Goal: Communication & Community: Answer question/provide support

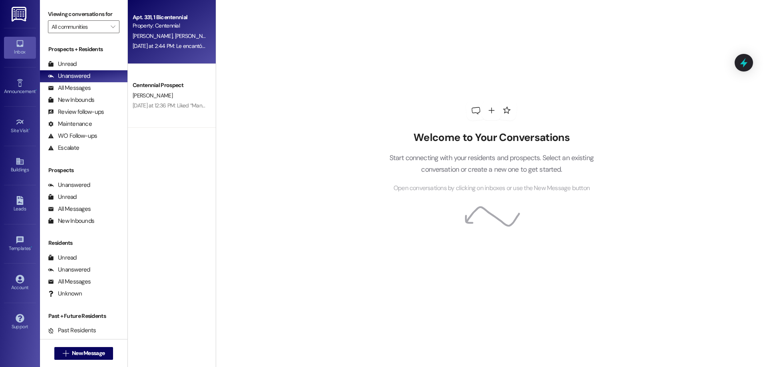
click at [175, 32] on span "[PERSON_NAME]" at bounding box center [195, 35] width 40 height 7
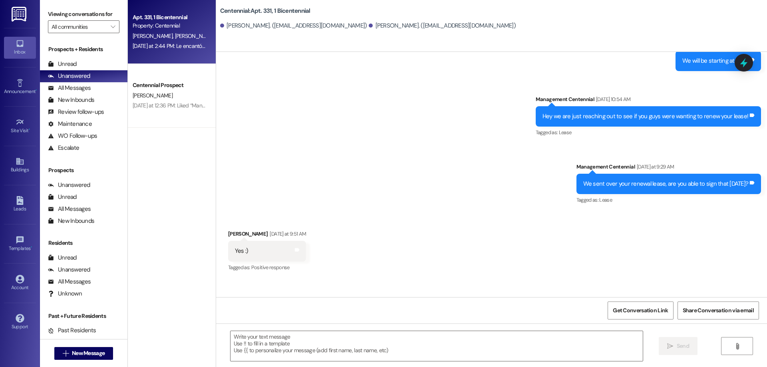
scroll to position [7606, 0]
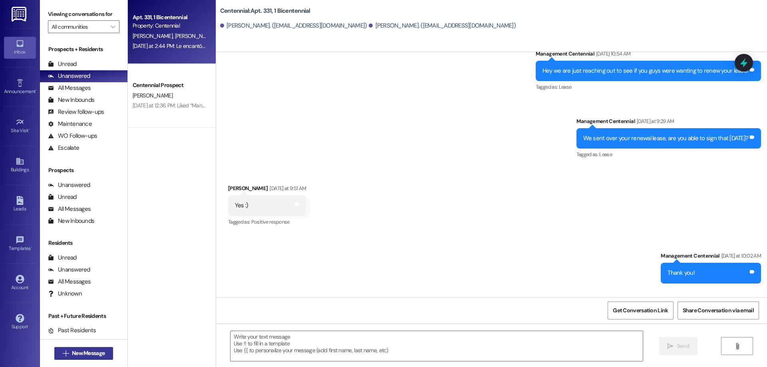
click at [87, 353] on span "New Message" at bounding box center [88, 353] width 33 height 8
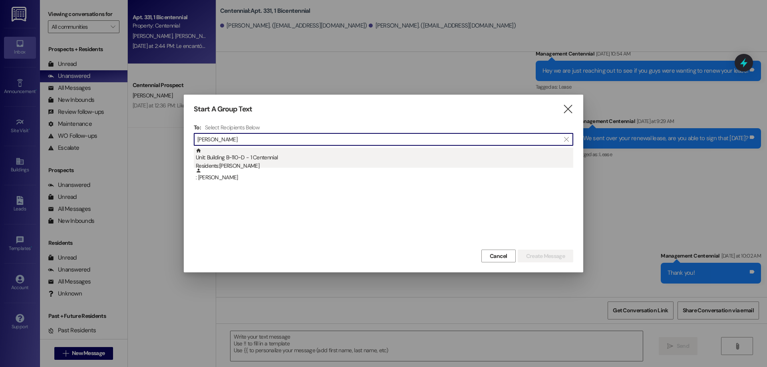
type input "[PERSON_NAME]"
click at [282, 160] on div "Unit: Building B~110~D - 1 Centennial Residents: Cameron Benson" at bounding box center [385, 159] width 378 height 23
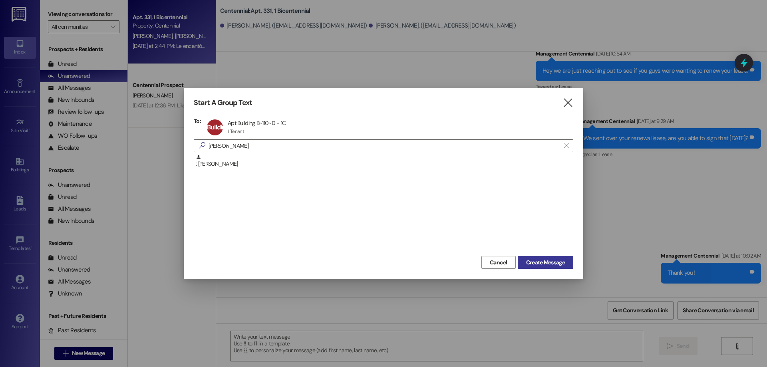
click at [534, 266] on span "Create Message" at bounding box center [545, 263] width 39 height 8
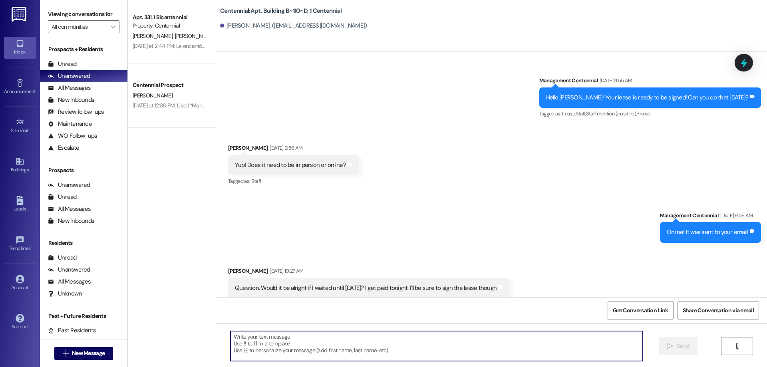
scroll to position [24861, 0]
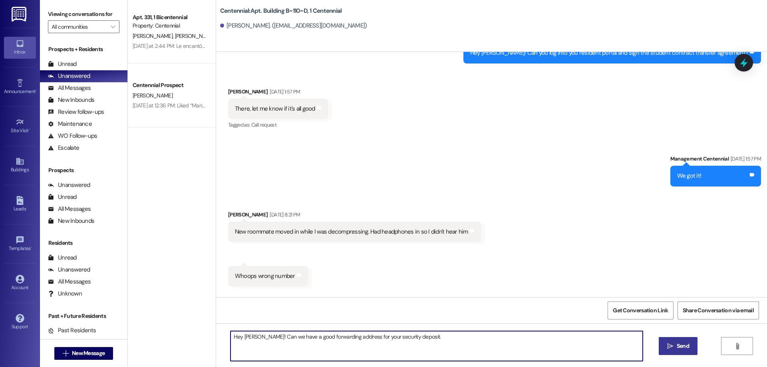
type textarea "Hey Cameron! Can we have a good forwarding address for your security deposit."
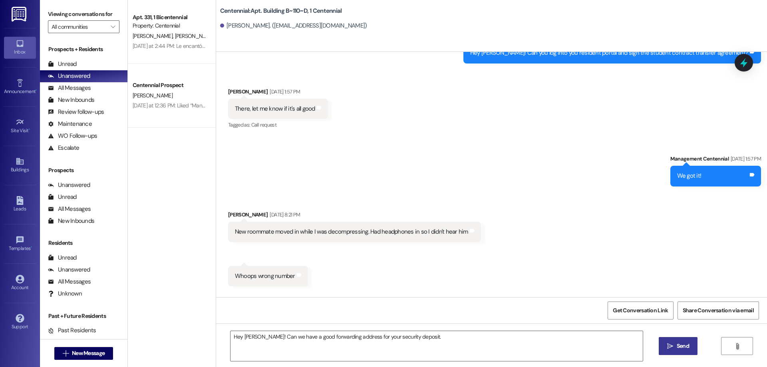
click at [685, 346] on span "Send" at bounding box center [683, 346] width 12 height 8
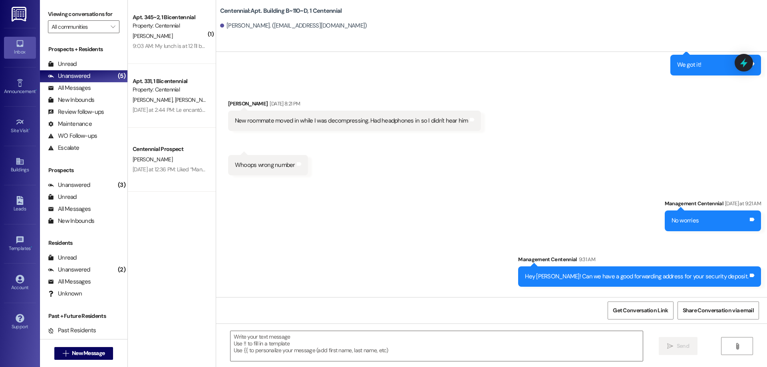
scroll to position [24972, 0]
click at [299, 343] on textarea at bounding box center [437, 346] width 412 height 30
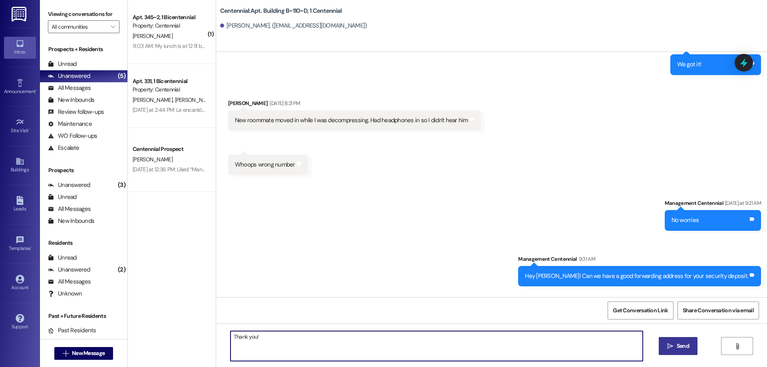
type textarea "Thank you!"
click at [685, 343] on span "Send" at bounding box center [683, 346] width 12 height 8
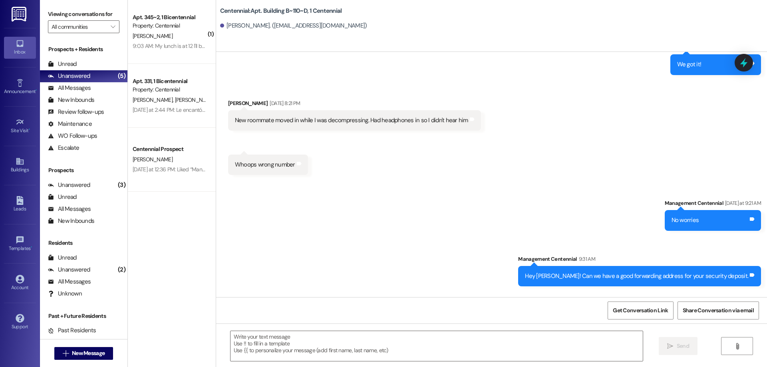
scroll to position [24972, 0]
click at [169, 20] on div "Apt. 345~2, 1 Bicentennial" at bounding box center [170, 17] width 74 height 8
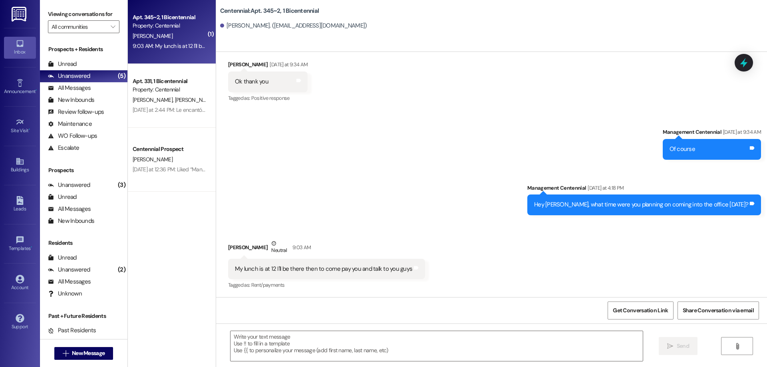
scroll to position [3841, 0]
click at [297, 343] on textarea at bounding box center [437, 346] width 412 height 30
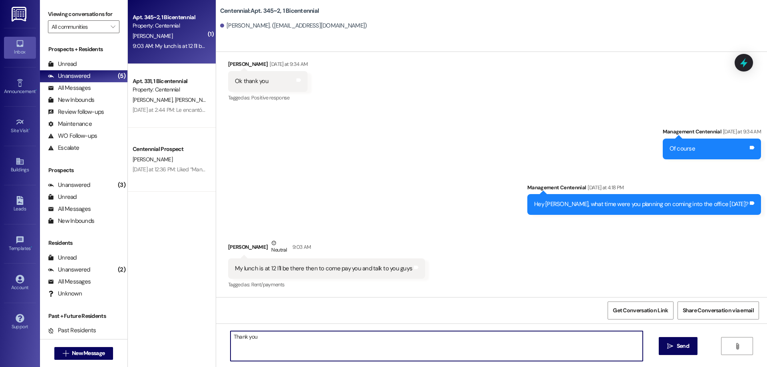
type textarea "Thank you."
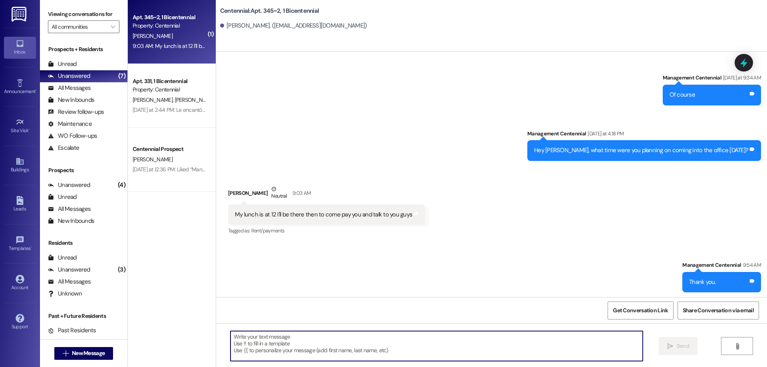
scroll to position [3896, 0]
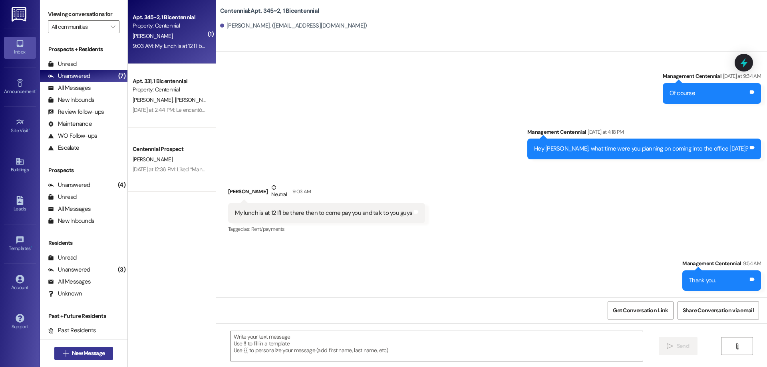
click at [63, 353] on icon "" at bounding box center [66, 353] width 6 height 6
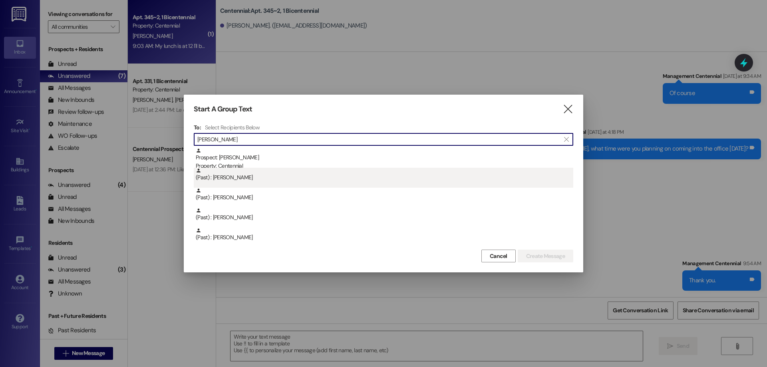
type input "haley"
click at [268, 173] on div "(Past) : Haley Oscarson" at bounding box center [385, 175] width 378 height 14
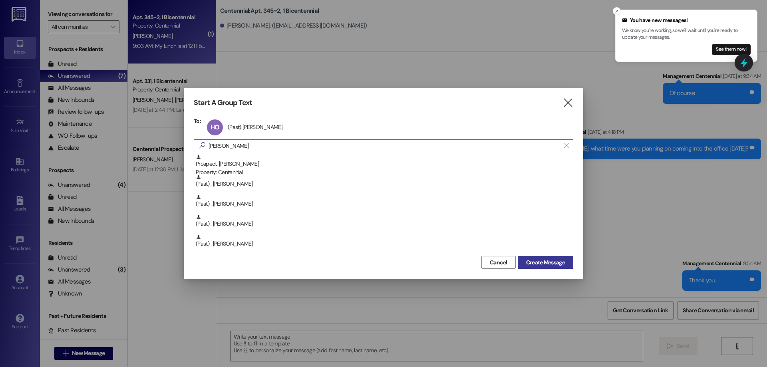
click at [535, 259] on span "Create Message" at bounding box center [545, 263] width 39 height 8
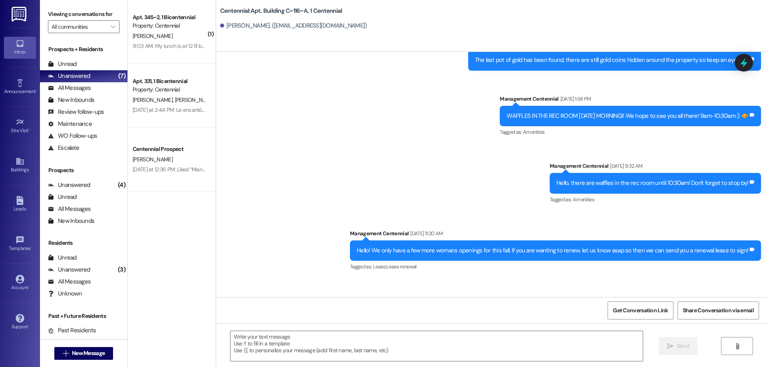
scroll to position [6968, 0]
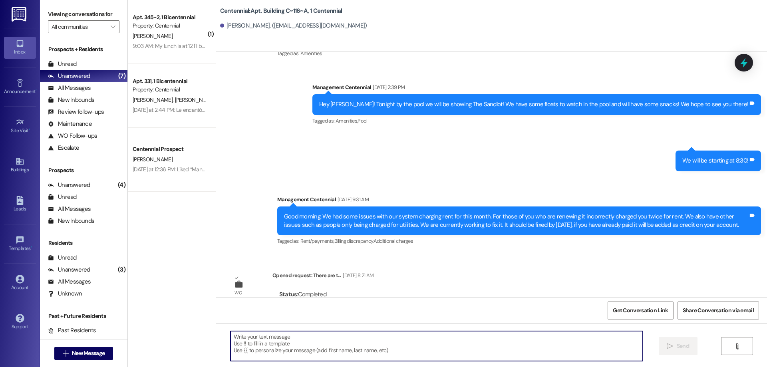
click at [321, 337] on textarea at bounding box center [437, 346] width 412 height 30
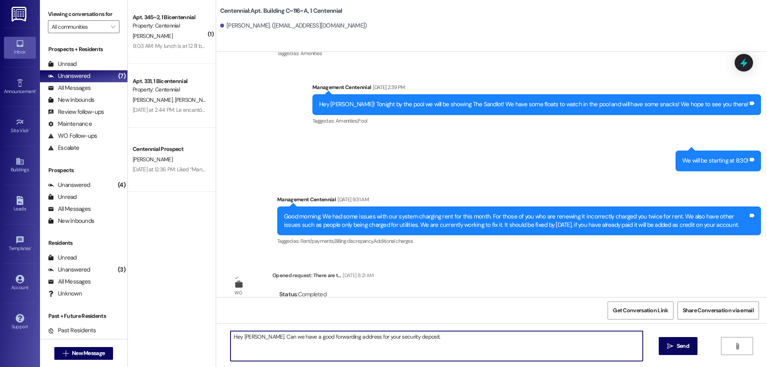
type textarea "Hey Haley. Can we have a good forwarding address for your security deposit."
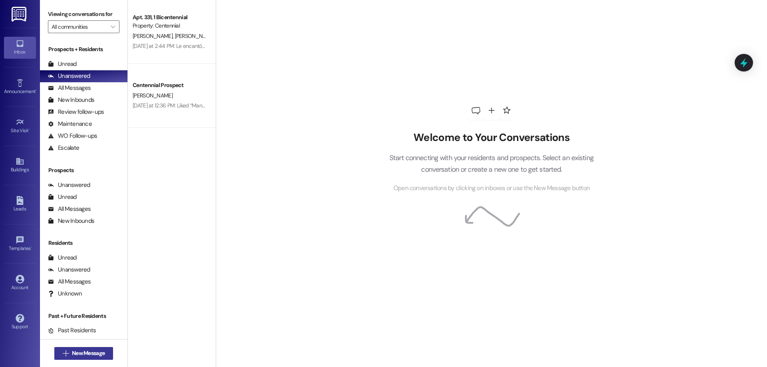
click at [90, 352] on span "New Message" at bounding box center [88, 353] width 33 height 8
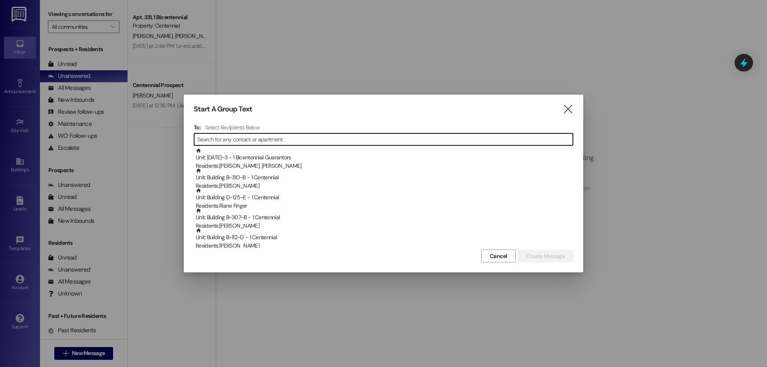
click at [231, 139] on input at bounding box center [385, 139] width 376 height 11
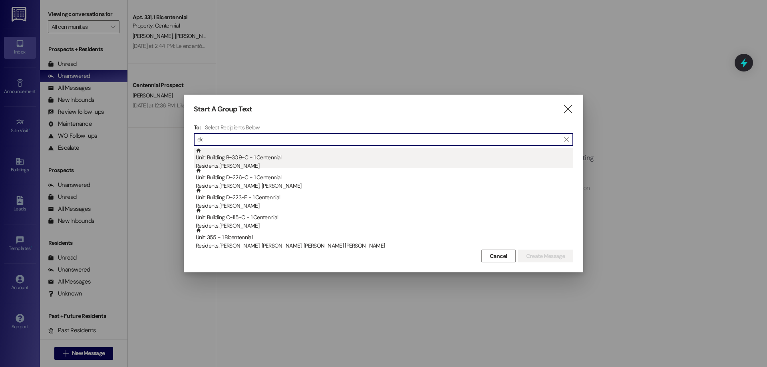
type input "e"
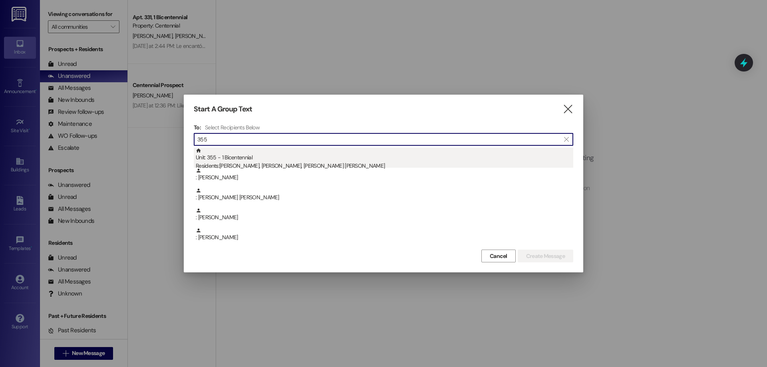
type input "355"
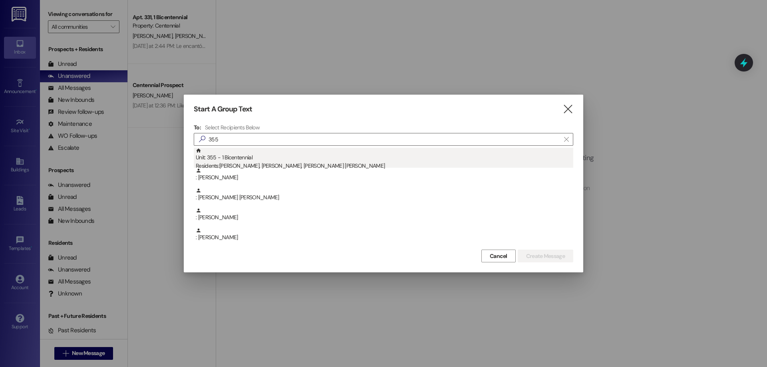
click at [275, 156] on div "Unit: 355 - 1 Bicentennial Residents: [PERSON_NAME], [PERSON_NAME], [PERSON_NAM…" at bounding box center [385, 159] width 378 height 23
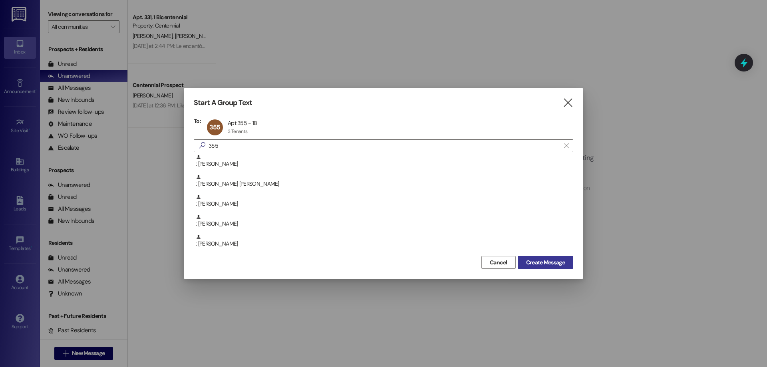
click at [550, 262] on span "Create Message" at bounding box center [545, 263] width 39 height 8
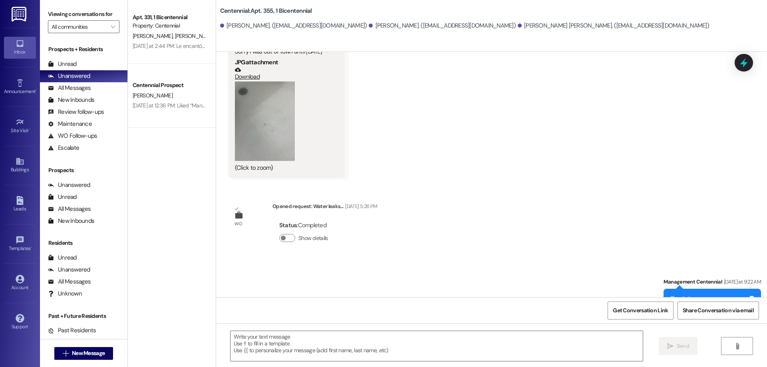
scroll to position [298, 0]
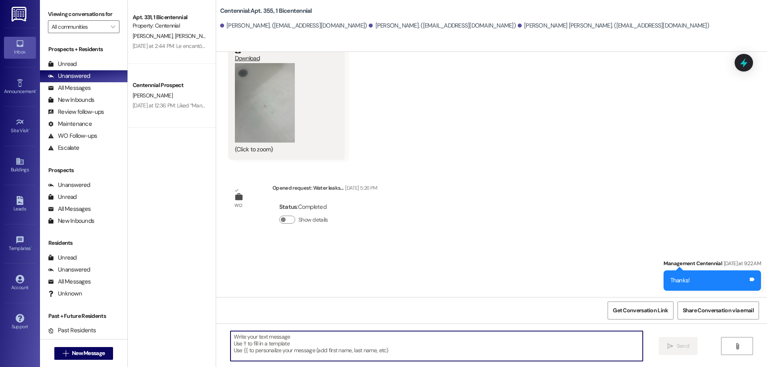
click at [276, 339] on textarea at bounding box center [437, 346] width 412 height 30
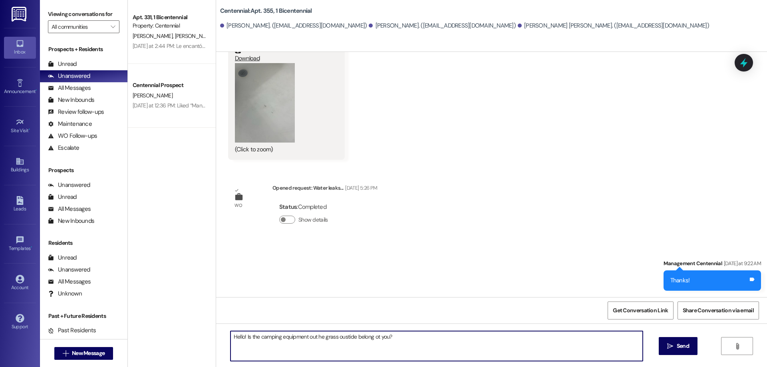
click at [313, 342] on textarea "Hello! Is the camping equipment out he grass oustide belong ot you?" at bounding box center [437, 346] width 412 height 30
click at [243, 337] on textarea "Hello! Is the camping equipment out on the grass outside belong to you?" at bounding box center [437, 346] width 412 height 30
type textarea "Hello! Does the camping equipment out on the grass outside belong to you?"
click at [670, 344] on icon "" at bounding box center [670, 346] width 6 height 6
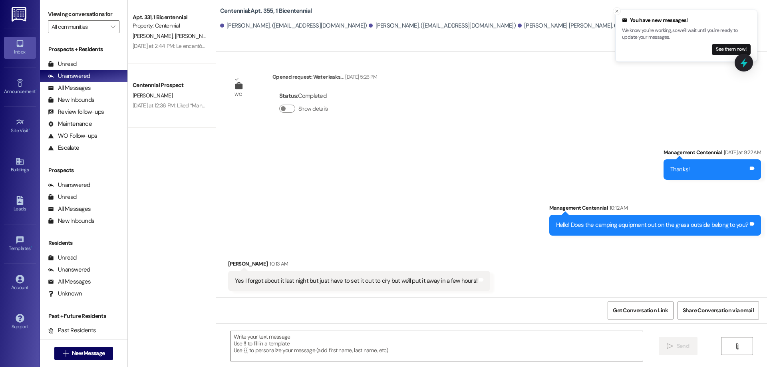
scroll to position [410, 0]
click at [301, 348] on textarea at bounding box center [437, 346] width 412 height 30
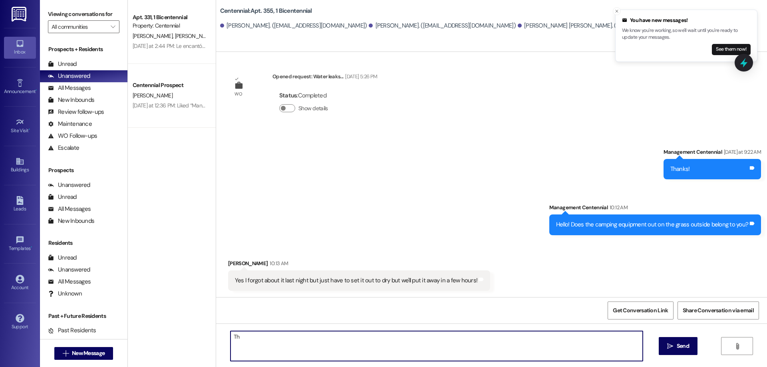
type textarea "T"
type textarea "No problem!"
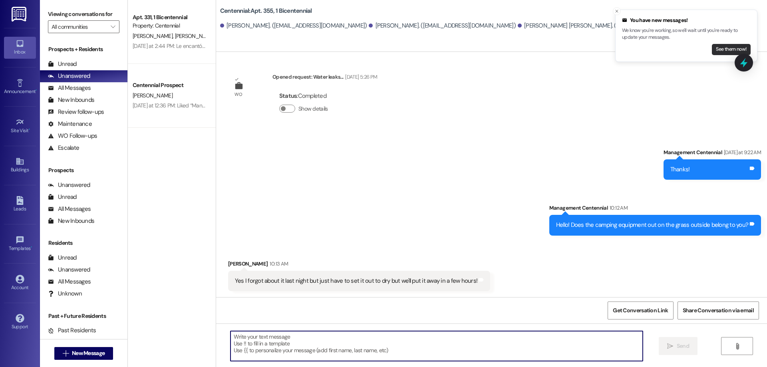
click at [726, 48] on button "See them now!" at bounding box center [731, 49] width 39 height 11
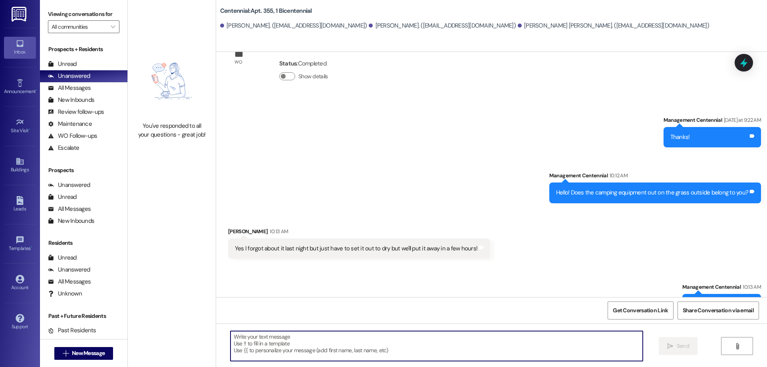
scroll to position [465, 0]
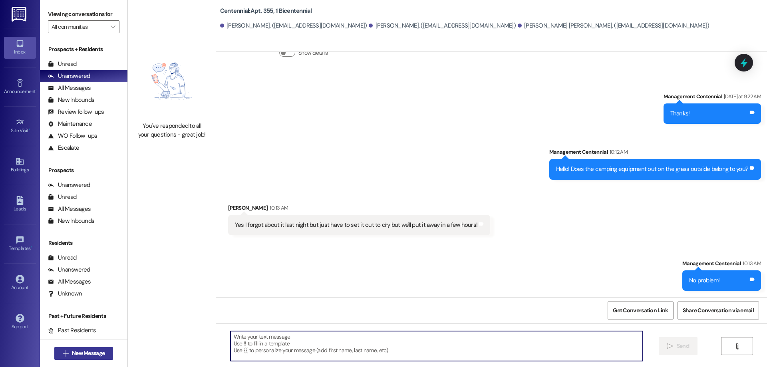
click at [85, 348] on button " New Message" at bounding box center [83, 353] width 59 height 13
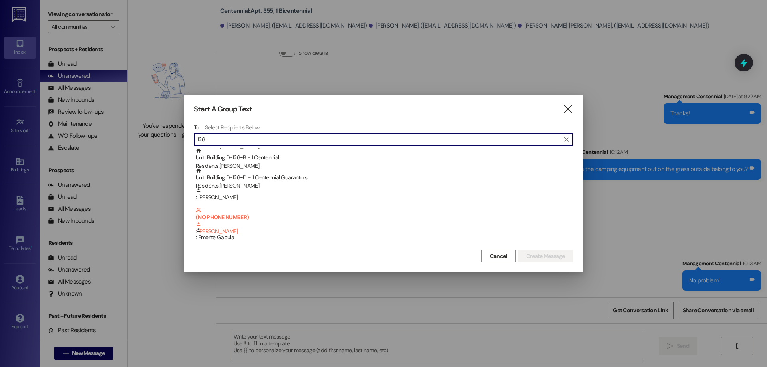
scroll to position [0, 0]
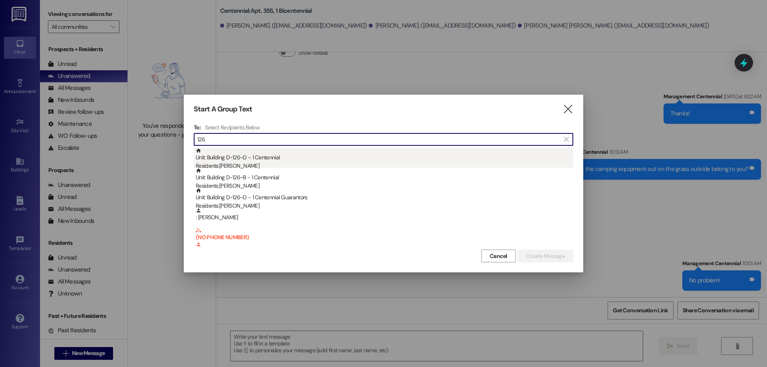
type input "126"
click at [263, 163] on div "Residents: [PERSON_NAME]" at bounding box center [385, 166] width 378 height 8
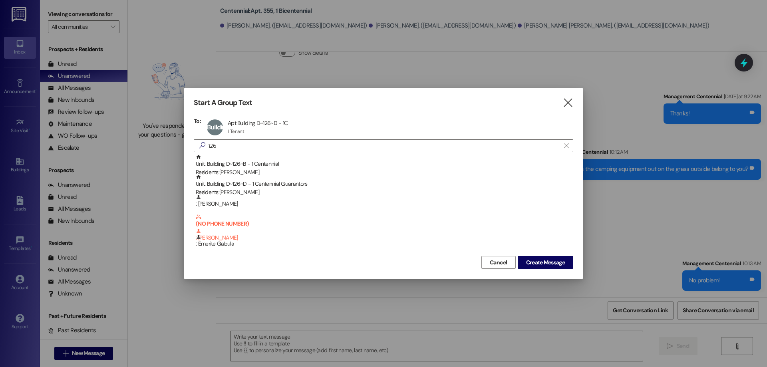
click at [263, 163] on div "Unit: Building D~126~B - 1 Centennial Residents: [PERSON_NAME]" at bounding box center [385, 165] width 378 height 23
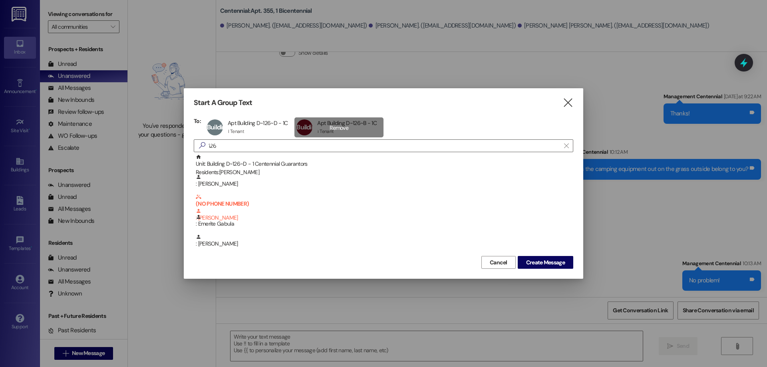
click at [345, 132] on div "Building D~126~[GEOGRAPHIC_DATA] D~126~B - 1C Apt Building D~126~B - 1C 1 Tenan…" at bounding box center [339, 127] width 89 height 20
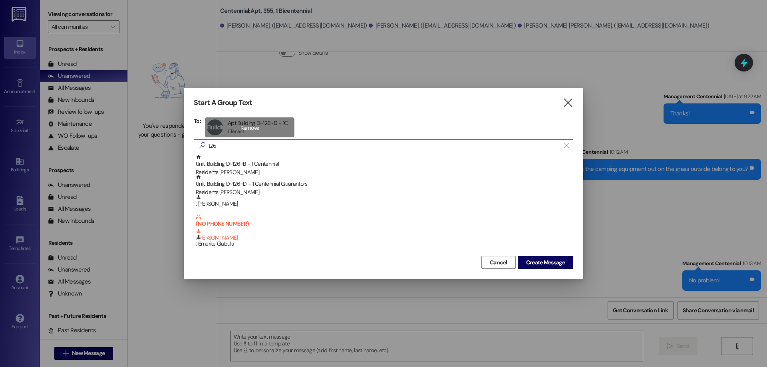
click at [288, 125] on div "Building D~126~D Apt Building D~126~D - 1C Apt Building D~126~D - 1C 1 Tenant 1…" at bounding box center [250, 127] width 90 height 20
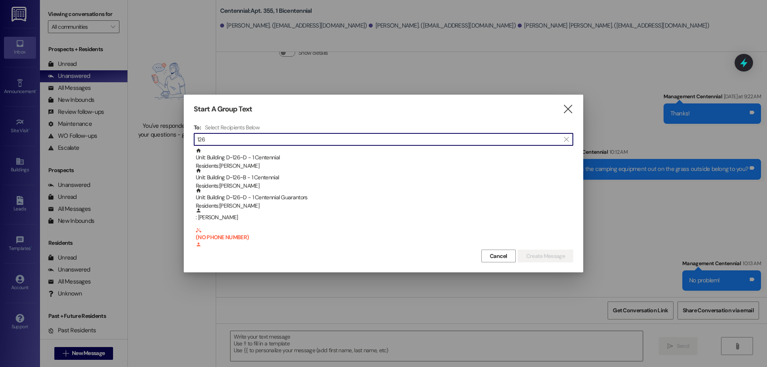
drag, startPoint x: 221, startPoint y: 138, endPoint x: 155, endPoint y: 139, distance: 66.4
click at [155, 139] on div "Start A Group Text  To: Select Recipients Below  126  Unit: Building D~126~D…" at bounding box center [383, 183] width 767 height 367
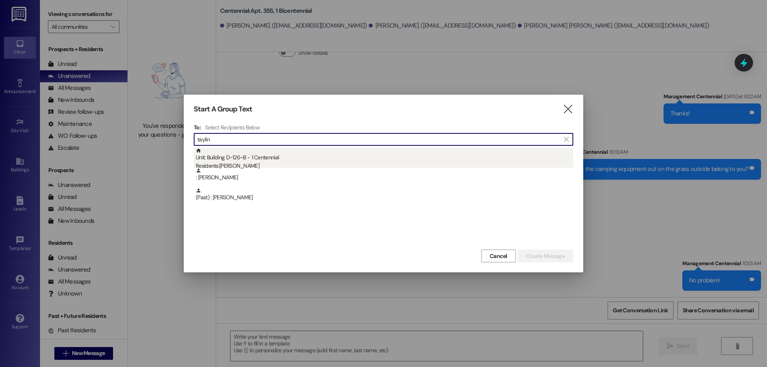
type input "taylin"
click at [260, 160] on div "Unit: Building D~126~B - 1 Centennial Residents: [PERSON_NAME]" at bounding box center [385, 159] width 378 height 23
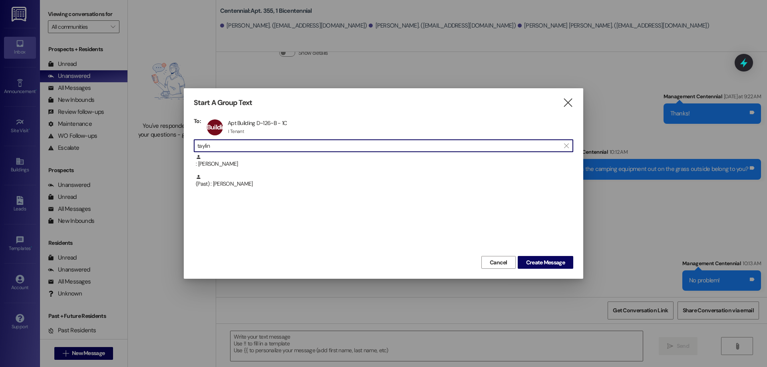
drag, startPoint x: 260, startPoint y: 147, endPoint x: 185, endPoint y: 154, distance: 75.0
click at [185, 154] on div "Start A Group Text  To: Building D~126~B Apt Building D~126~B - 1C Apt Buildin…" at bounding box center [384, 183] width 400 height 191
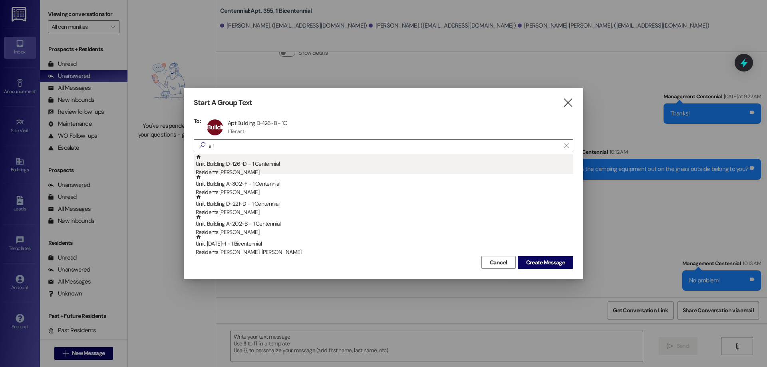
click at [241, 162] on div "Unit: Building D~126~D - 1 Centennial Residents: [PERSON_NAME]" at bounding box center [385, 165] width 378 height 23
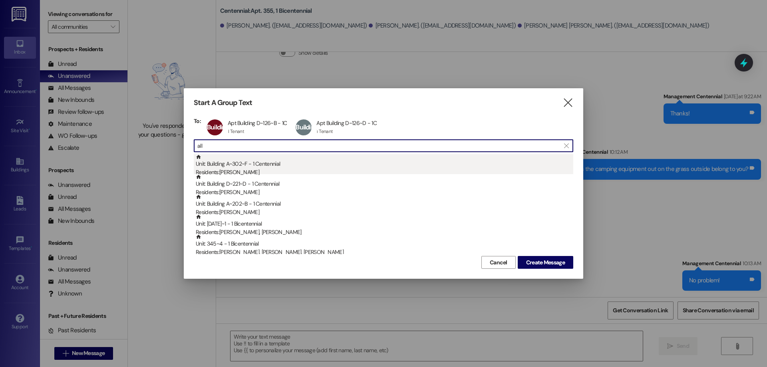
drag, startPoint x: 271, startPoint y: 150, endPoint x: 194, endPoint y: 159, distance: 76.9
click at [194, 159] on div "To: Building D~126~B Apt Building D~126~B - 1C Apt Building D~126~B - 1C 1 Tena…" at bounding box center [384, 185] width 380 height 137
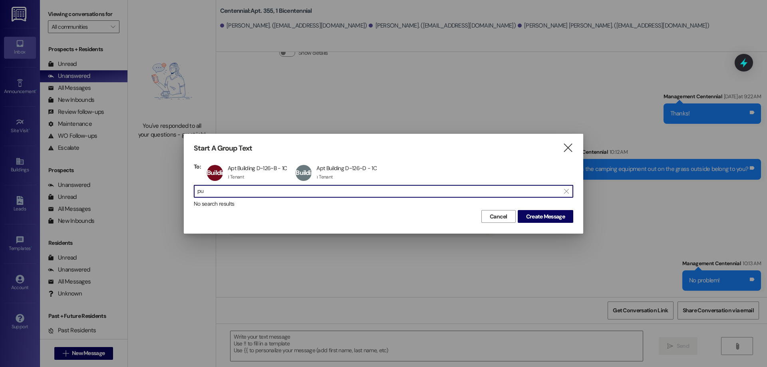
type input "p"
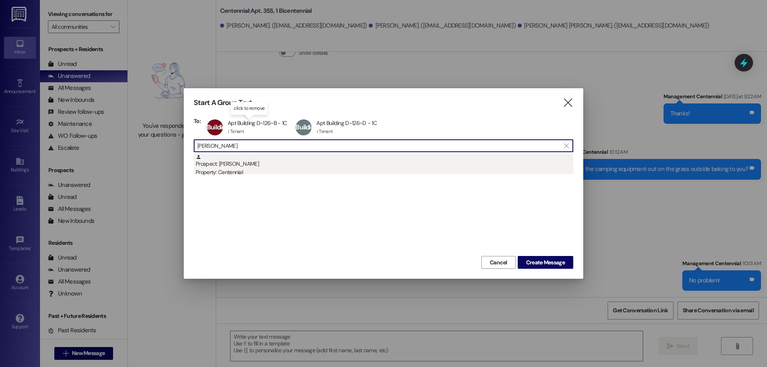
type input "[PERSON_NAME]"
click at [247, 171] on div "Property: Centennial" at bounding box center [385, 172] width 378 height 8
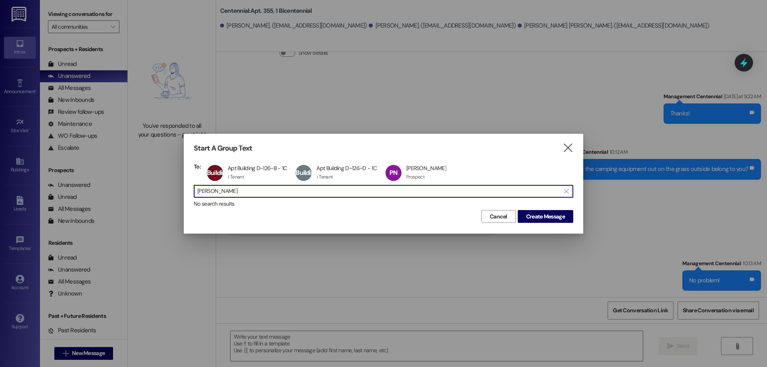
drag, startPoint x: 225, startPoint y: 195, endPoint x: 179, endPoint y: 199, distance: 45.7
click at [181, 199] on div "Start A Group Text  To: Building D~126~B Apt Building D~126~B - 1C Apt Buildin…" at bounding box center [383, 183] width 767 height 367
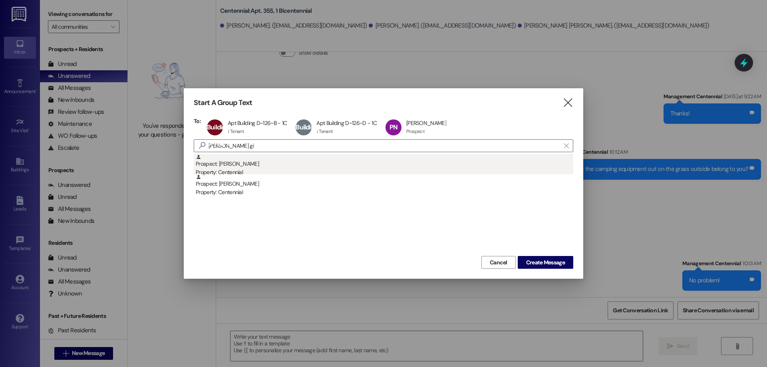
click at [261, 166] on div "Prospect: [PERSON_NAME] Property: Centennial" at bounding box center [385, 165] width 378 height 23
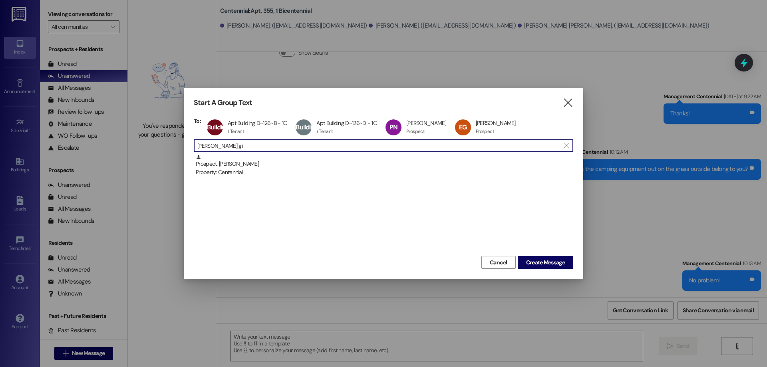
drag, startPoint x: 243, startPoint y: 144, endPoint x: 151, endPoint y: 150, distance: 92.5
click at [152, 149] on div "Start A Group Text  To: Building D~126~B Apt Building D~126~B - 1C Apt Buildin…" at bounding box center [383, 183] width 767 height 367
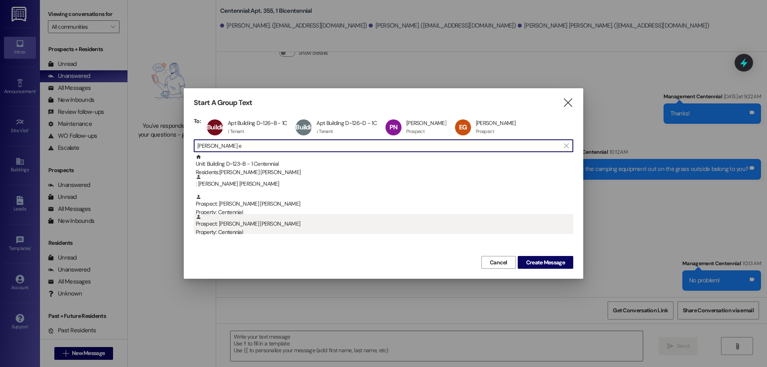
type input "[PERSON_NAME] e"
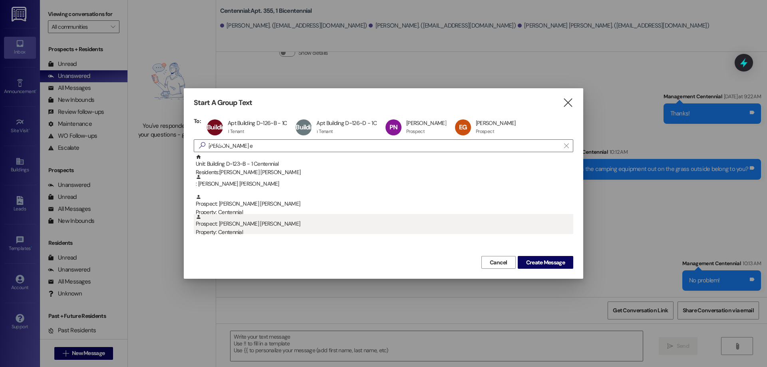
click at [257, 220] on div "Prospect: [PERSON_NAME] [PERSON_NAME] Property: Centennial" at bounding box center [385, 225] width 378 height 23
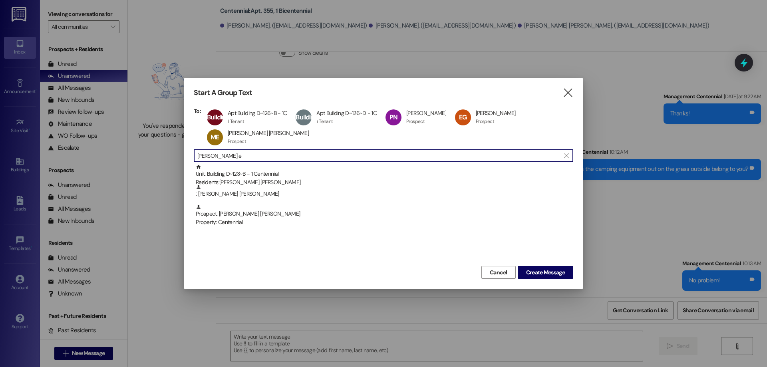
drag, startPoint x: 247, startPoint y: 161, endPoint x: 121, endPoint y: 160, distance: 125.1
click at [121, 160] on div "Start A Group Text  To: Building D~126~B Apt Building D~126~B - 1C Apt Buildin…" at bounding box center [383, 183] width 767 height 367
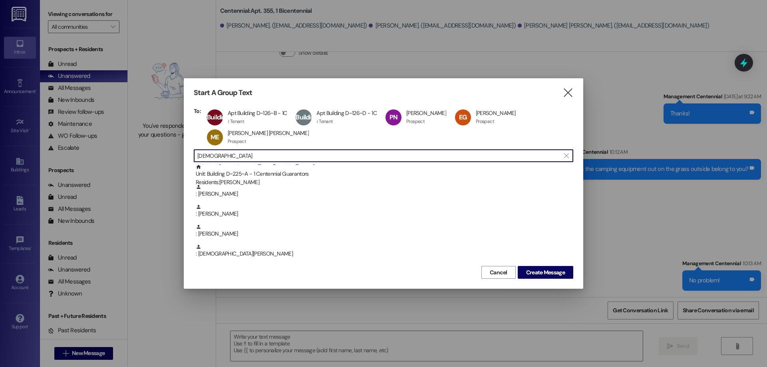
scroll to position [0, 0]
drag, startPoint x: 224, startPoint y: 158, endPoint x: 191, endPoint y: 164, distance: 33.3
click at [191, 164] on div "Start A Group Text  To: Building D~126~B Apt Building D~126~B - 1C Apt Buildin…" at bounding box center [384, 183] width 400 height 211
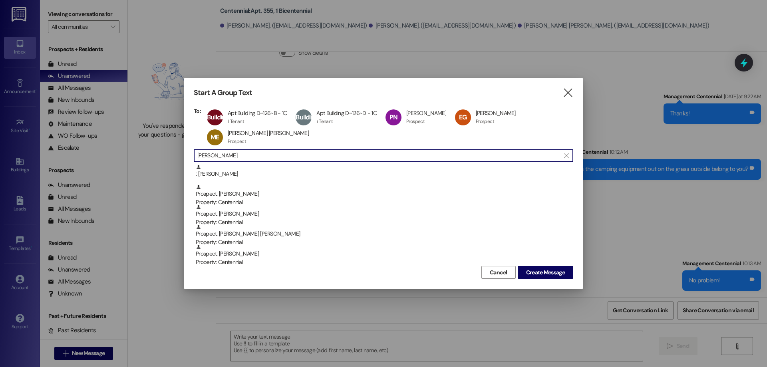
scroll to position [0, 0]
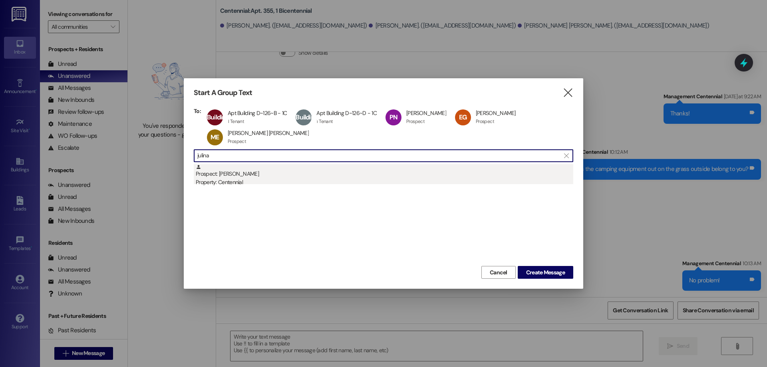
type input "julina"
drag, startPoint x: 211, startPoint y: 171, endPoint x: 228, endPoint y: 171, distance: 16.8
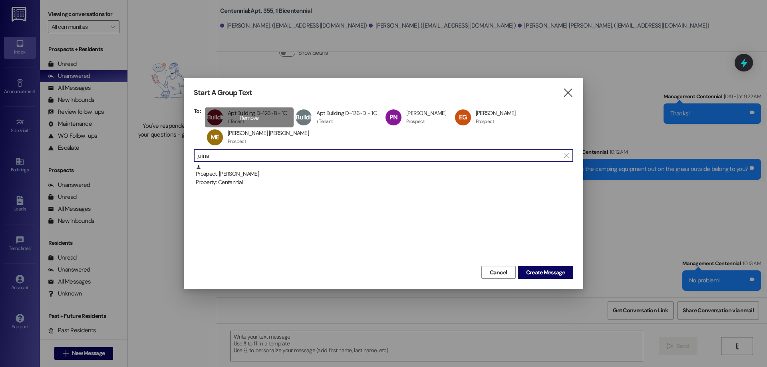
click at [212, 171] on div "Prospect: [PERSON_NAME] Property: Centennial" at bounding box center [385, 175] width 378 height 23
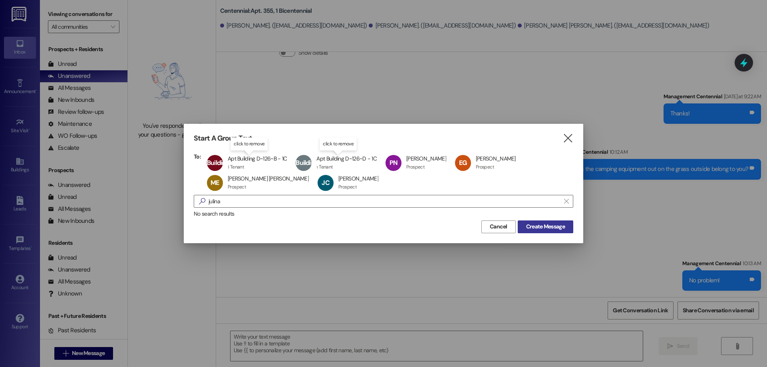
click at [528, 225] on span "Create Message" at bounding box center [545, 227] width 39 height 8
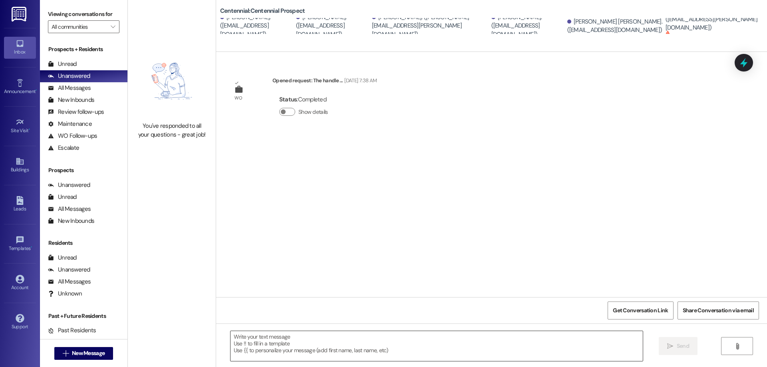
click at [292, 337] on textarea at bounding box center [437, 346] width 412 height 30
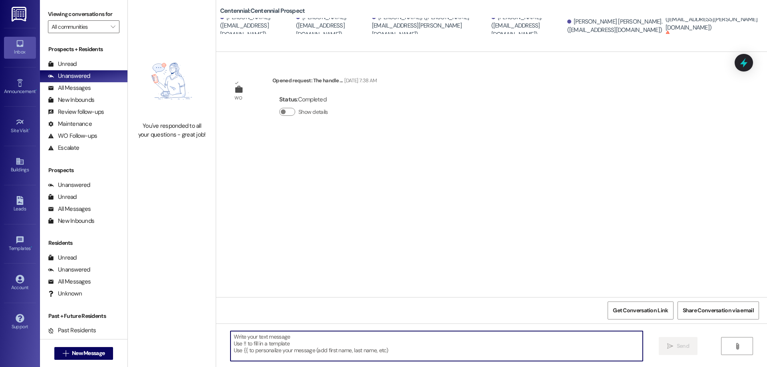
scroll to position [7, 0]
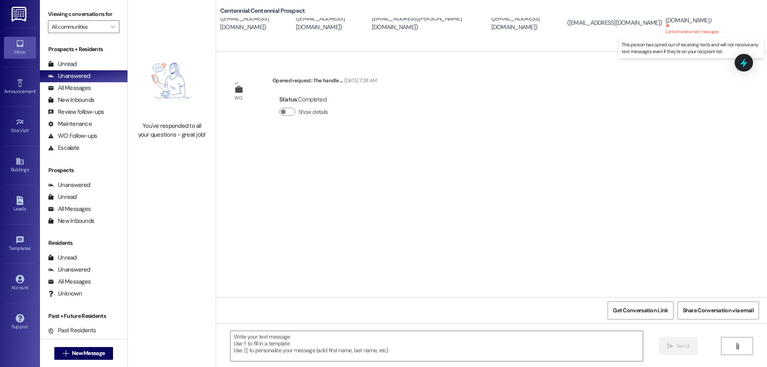
click at [696, 23] on sup "Cannot receive text messages" at bounding box center [693, 29] width 54 height 12
drag, startPoint x: 696, startPoint y: 24, endPoint x: 682, endPoint y: 26, distance: 14.3
click at [682, 26] on div "[PERSON_NAME]. ([EMAIL_ADDRESS][PERSON_NAME][DOMAIN_NAME]) Cannot receive text …" at bounding box center [714, 19] width 96 height 39
click at [682, 25] on sup "Cannot receive text messages" at bounding box center [693, 29] width 54 height 12
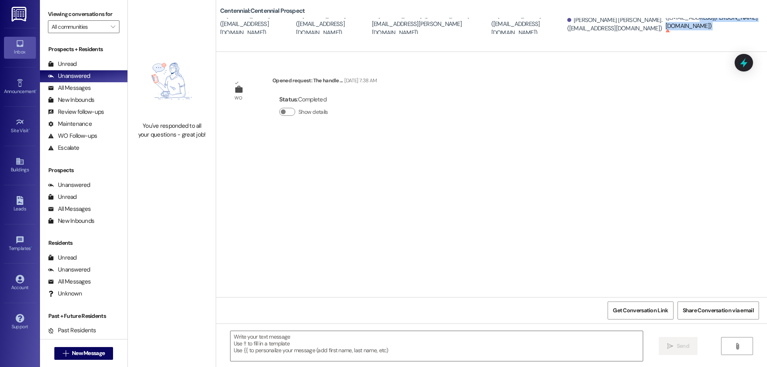
scroll to position [0, 0]
click at [95, 351] on span "New Message" at bounding box center [88, 353] width 33 height 8
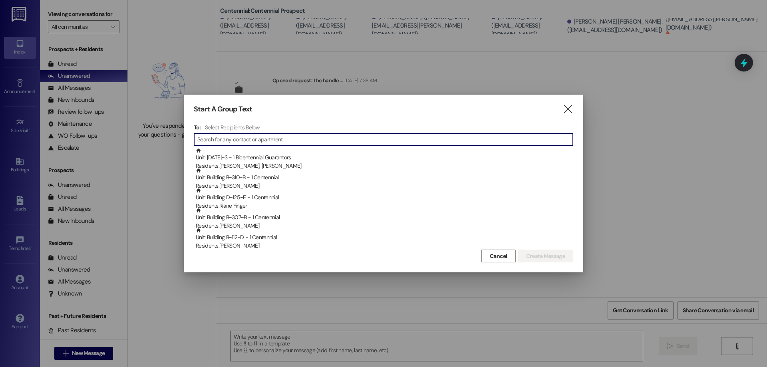
click at [575, 106] on div "Start A Group Text  To: Select Recipients Below  Unit: [DATE]~3 - 1 Bicentenn…" at bounding box center [384, 184] width 400 height 178
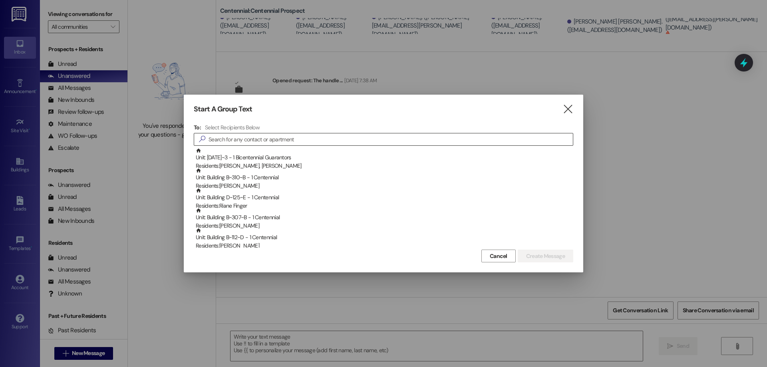
click at [275, 144] on input at bounding box center [391, 139] width 364 height 11
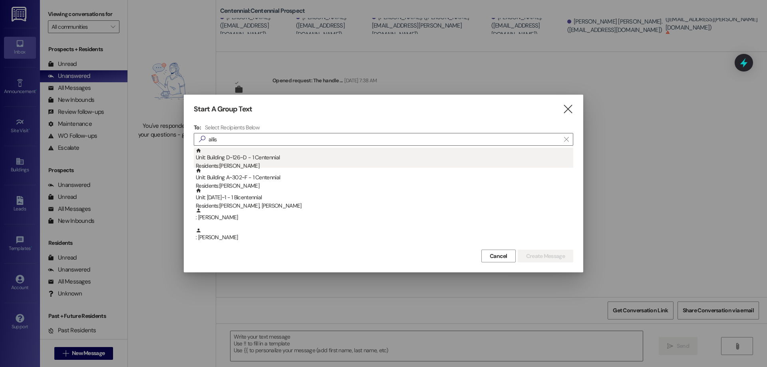
click at [238, 159] on div "Unit: Building D~126~D - 1 Centennial Residents: [PERSON_NAME]" at bounding box center [385, 159] width 378 height 23
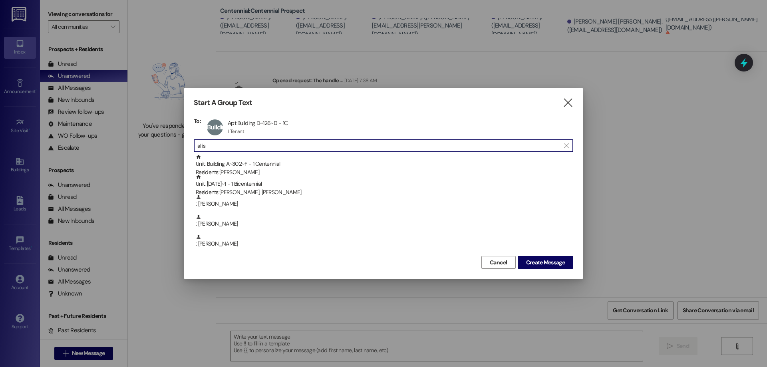
drag, startPoint x: 255, startPoint y: 145, endPoint x: 189, endPoint y: 152, distance: 65.5
click at [195, 146] on div " allis " at bounding box center [384, 145] width 380 height 13
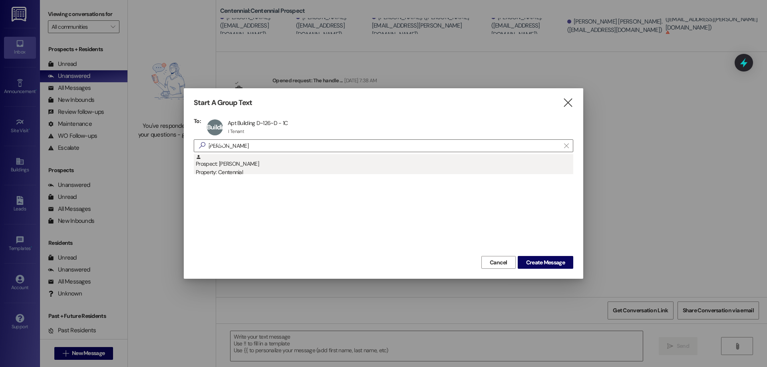
click at [251, 167] on div "Prospect: [PERSON_NAME] Property: Centennial" at bounding box center [385, 165] width 378 height 23
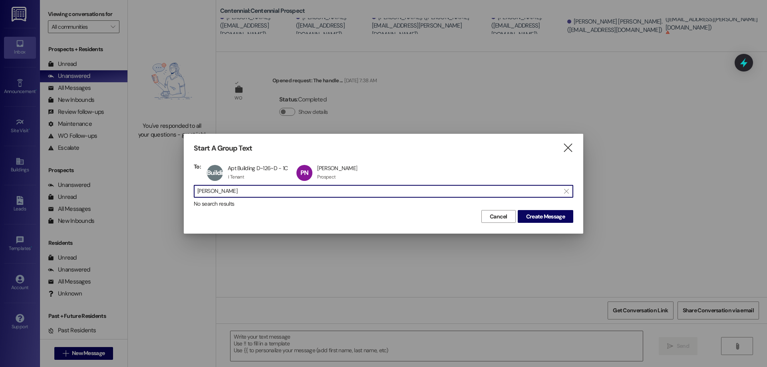
drag, startPoint x: 246, startPoint y: 186, endPoint x: 195, endPoint y: 188, distance: 51.2
click at [195, 188] on div " [PERSON_NAME] " at bounding box center [384, 191] width 380 height 13
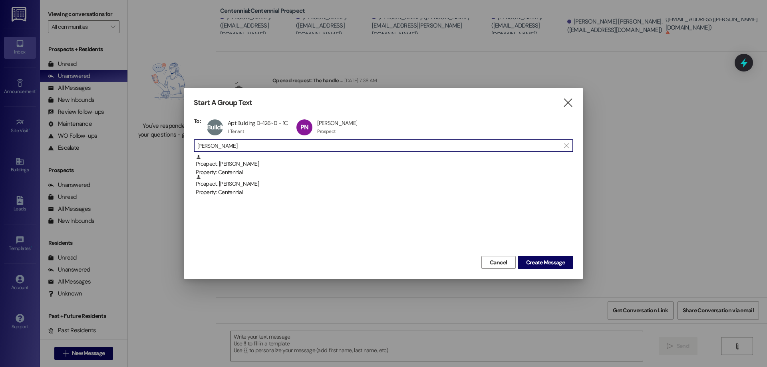
type input "[PERSON_NAME]"
click at [273, 166] on div "Prospect: [PERSON_NAME] Property: Centennial" at bounding box center [385, 165] width 378 height 23
drag, startPoint x: 284, startPoint y: 147, endPoint x: 183, endPoint y: 149, distance: 100.7
click at [183, 149] on div "Start A Group Text  To: Building D~126~D Apt Building D~126~D - 1C Apt Buildin…" at bounding box center [383, 183] width 767 height 367
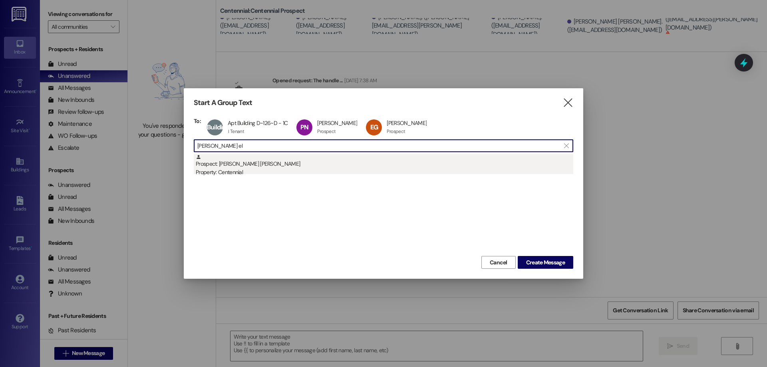
type input "[PERSON_NAME] el"
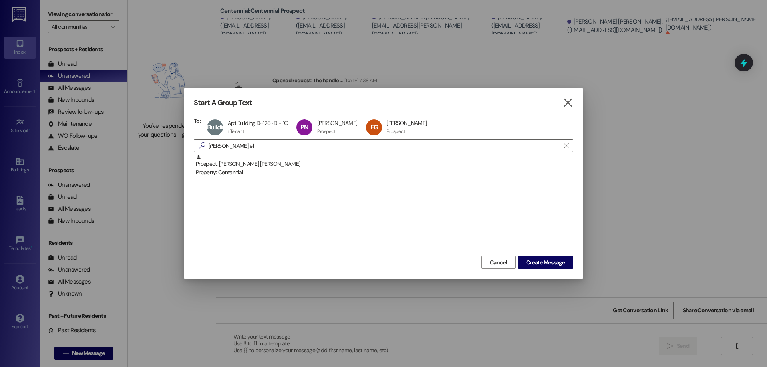
drag, startPoint x: 253, startPoint y: 165, endPoint x: 273, endPoint y: 140, distance: 32.1
click at [259, 162] on div "Prospect: [PERSON_NAME] [PERSON_NAME] Property: Centennial" at bounding box center [385, 165] width 378 height 23
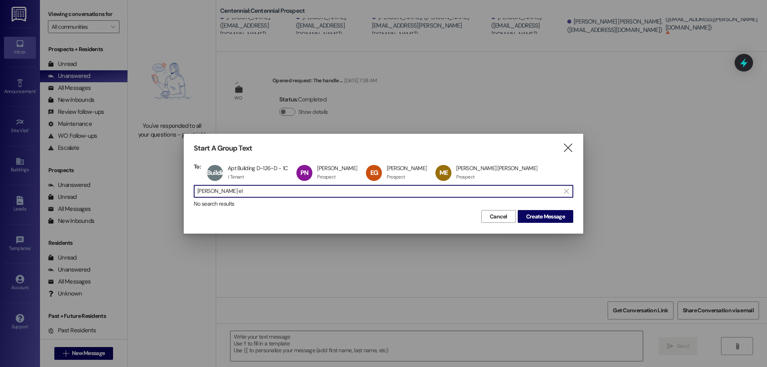
drag, startPoint x: 195, startPoint y: 193, endPoint x: 151, endPoint y: 193, distance: 44.4
click at [155, 193] on div "Start A Group Text  To: Building D~126~D Apt Building D~126~D - 1C Apt Buildin…" at bounding box center [383, 183] width 767 height 367
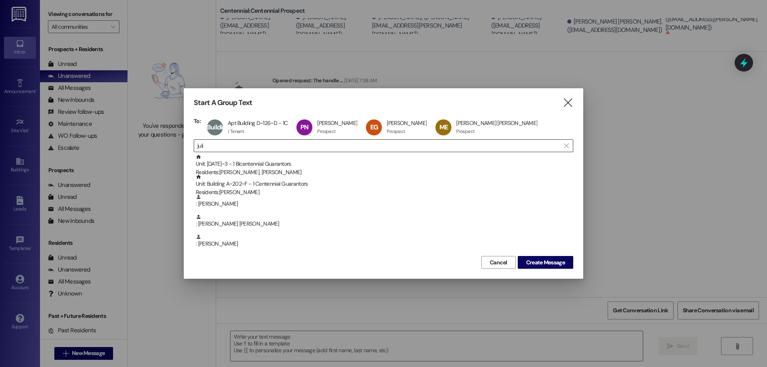
click at [227, 148] on input "juli" at bounding box center [378, 145] width 363 height 11
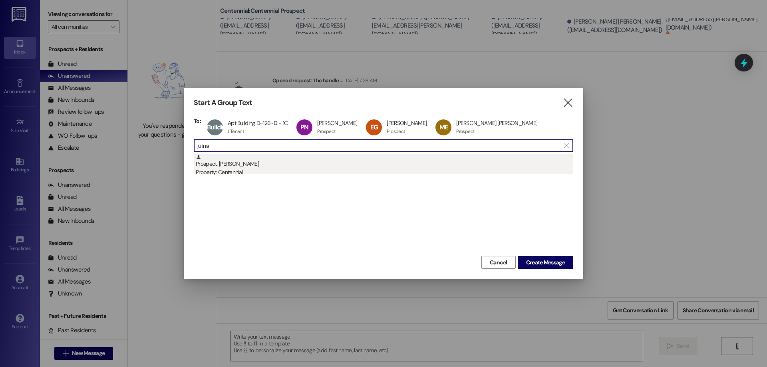
type input "julina"
click at [317, 167] on div "Prospect: [PERSON_NAME] Property: Centennial" at bounding box center [385, 165] width 378 height 23
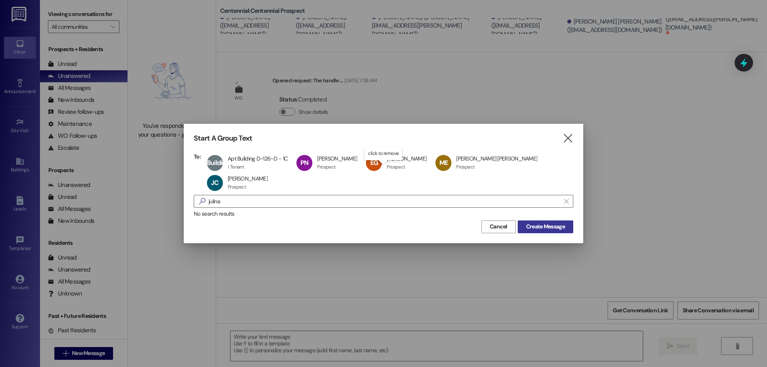
click at [536, 223] on span "Create Message" at bounding box center [545, 227] width 39 height 8
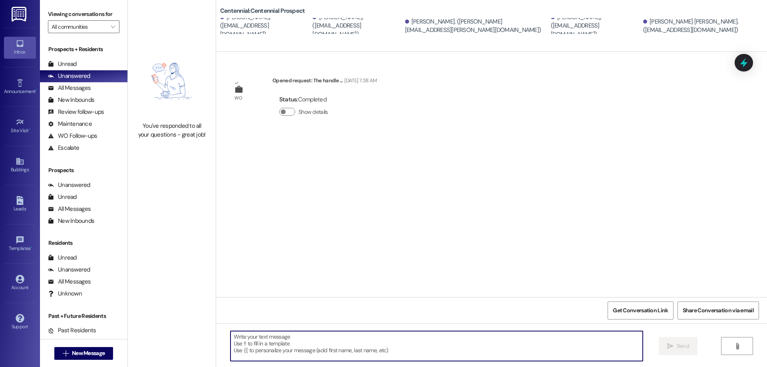
click at [342, 347] on textarea at bounding box center [437, 346] width 412 height 30
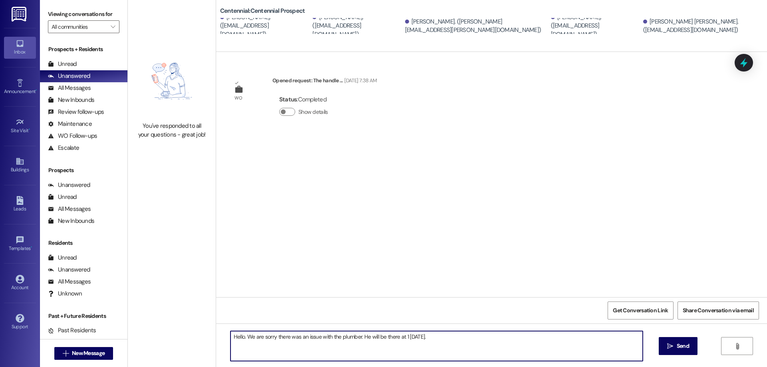
drag, startPoint x: 428, startPoint y: 339, endPoint x: 168, endPoint y: 367, distance: 260.8
click at [168, 367] on div "You've responded to all your questions - great job! Centennial: Centennial Pros…" at bounding box center [447, 183] width 639 height 367
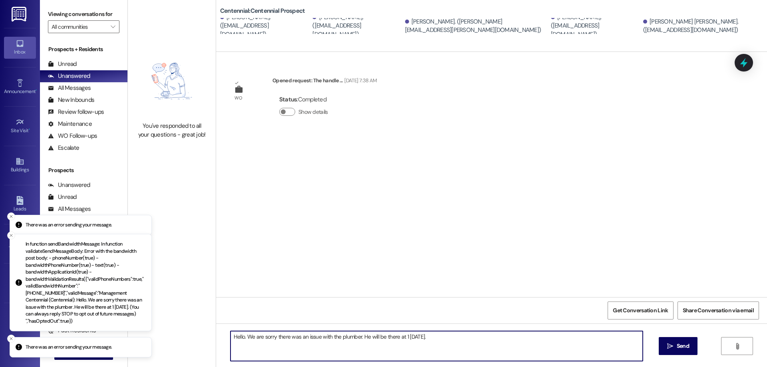
type textarea "Hello. We are sorry there was an issue with the plumber. He will be there at 1 …"
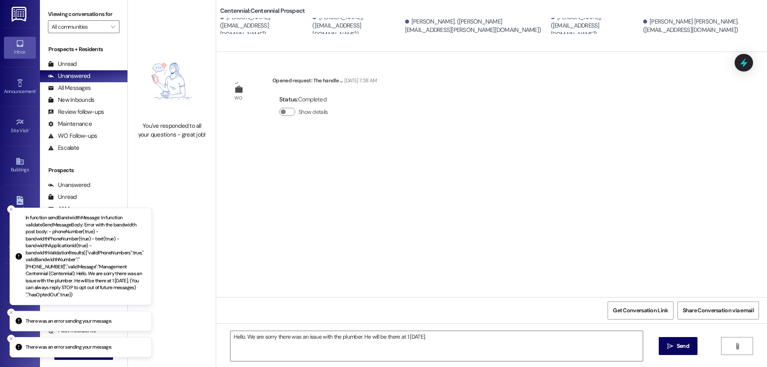
click at [240, 200] on div "WO Opened request: The handle ... [DATE] 7:38 AM Status : Completed Show details" at bounding box center [491, 174] width 551 height 245
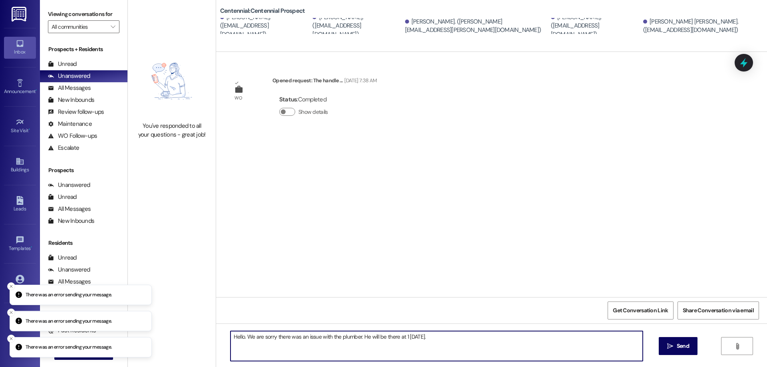
drag, startPoint x: 432, startPoint y: 333, endPoint x: 185, endPoint y: 341, distance: 246.7
click at [185, 341] on div "You've responded to all your questions - great job! Centennial: Centennial Pros…" at bounding box center [447, 183] width 639 height 367
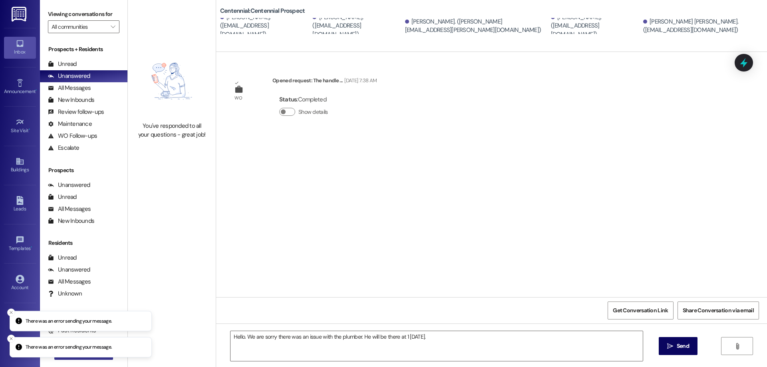
click at [95, 360] on div "There was an error sending your message. There was an error sending your messag…" at bounding box center [383, 183] width 767 height 367
click at [11, 311] on div "Support Go to Support" at bounding box center [20, 322] width 32 height 39
click at [11, 339] on line "Close toast" at bounding box center [11, 339] width 2 height 2
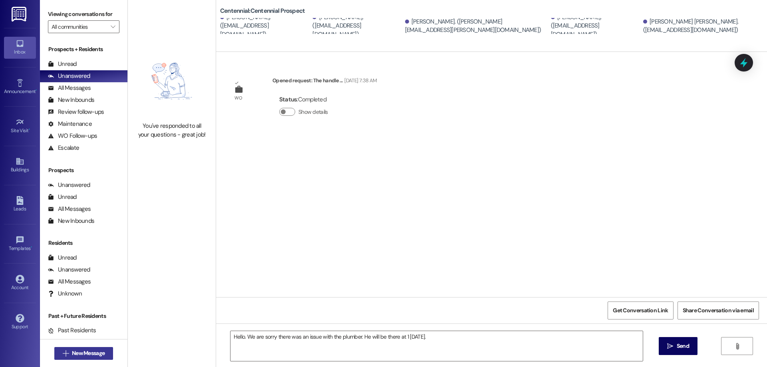
click at [63, 355] on icon "" at bounding box center [66, 353] width 6 height 6
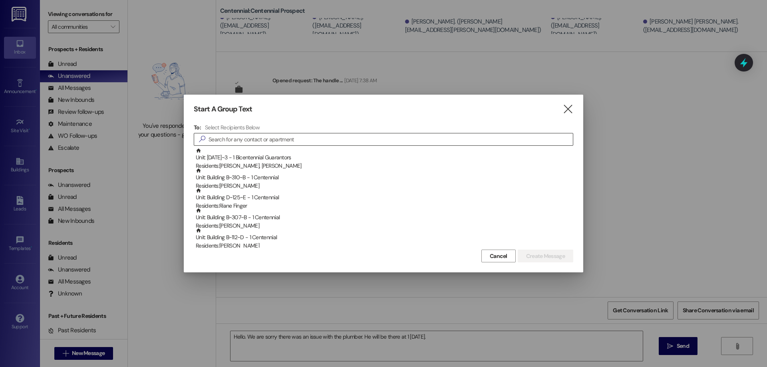
click at [244, 135] on input at bounding box center [391, 139] width 364 height 11
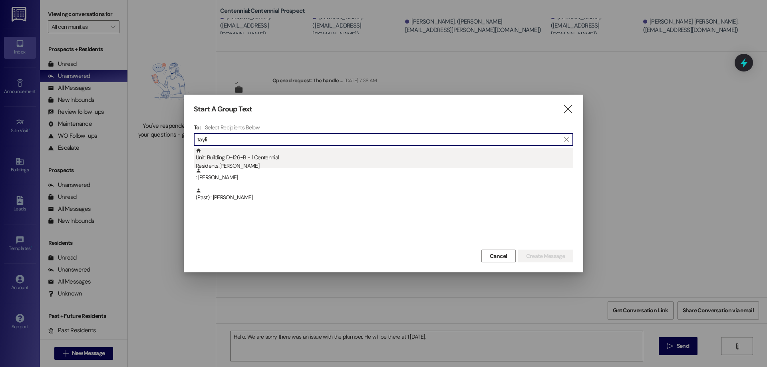
type input "tayli"
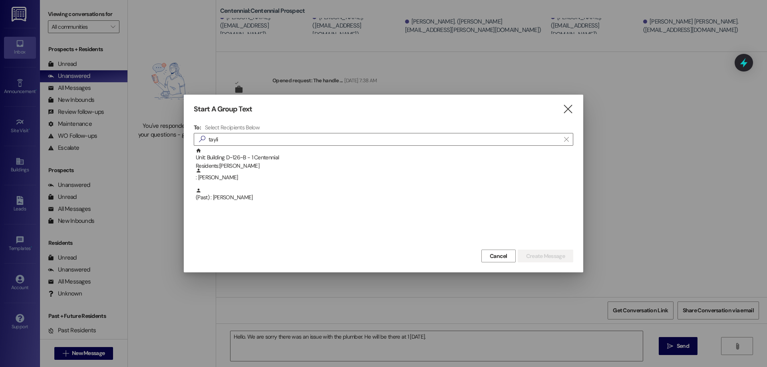
drag, startPoint x: 269, startPoint y: 158, endPoint x: 479, endPoint y: 199, distance: 213.8
click at [297, 162] on div "Unit: Building D~126~B - 1 Centennial Residents: [PERSON_NAME]" at bounding box center [385, 159] width 378 height 23
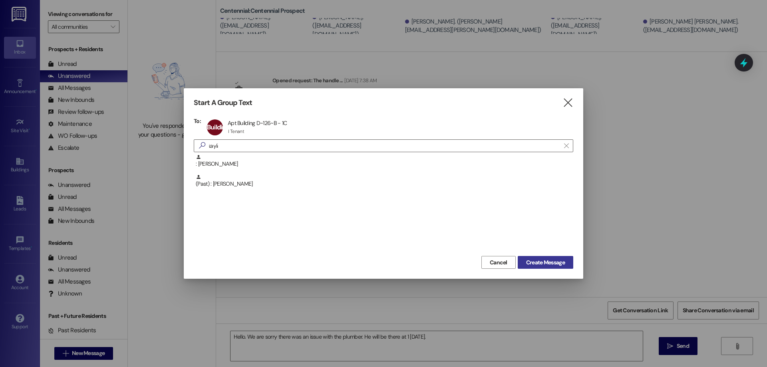
click at [569, 267] on button "Create Message" at bounding box center [546, 262] width 56 height 13
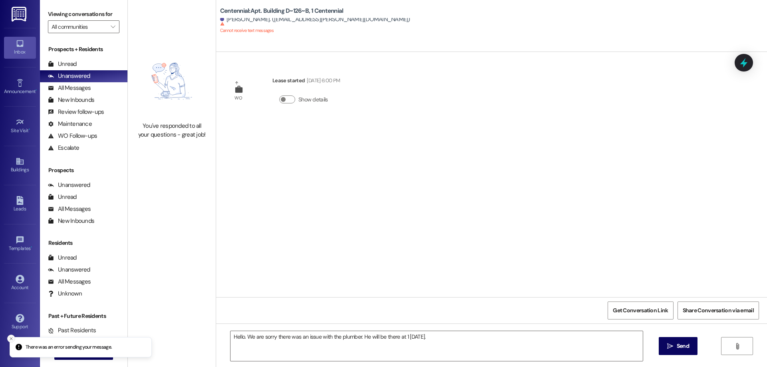
click at [12, 341] on icon "Close toast" at bounding box center [11, 339] width 5 height 5
click at [63, 350] on icon "" at bounding box center [66, 353] width 6 height 6
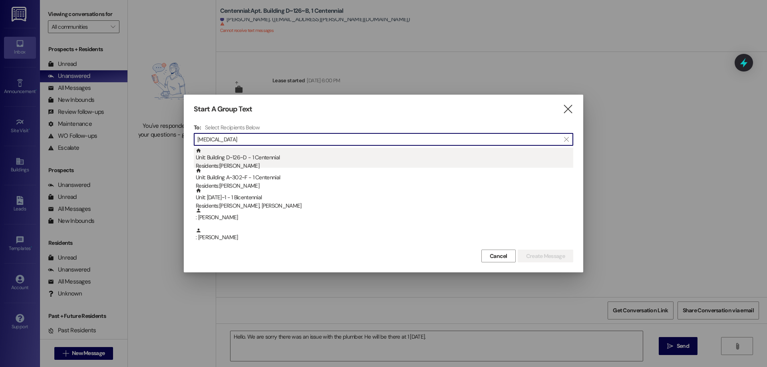
type input "[MEDICAL_DATA]"
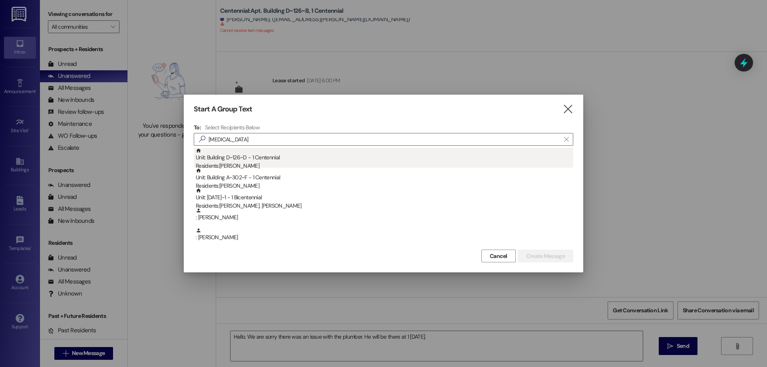
click at [313, 166] on div "Residents: [PERSON_NAME]" at bounding box center [385, 166] width 378 height 8
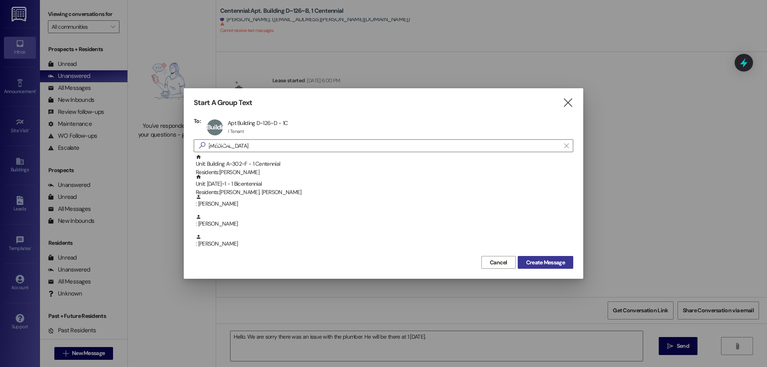
click at [530, 262] on span "Create Message" at bounding box center [545, 263] width 39 height 8
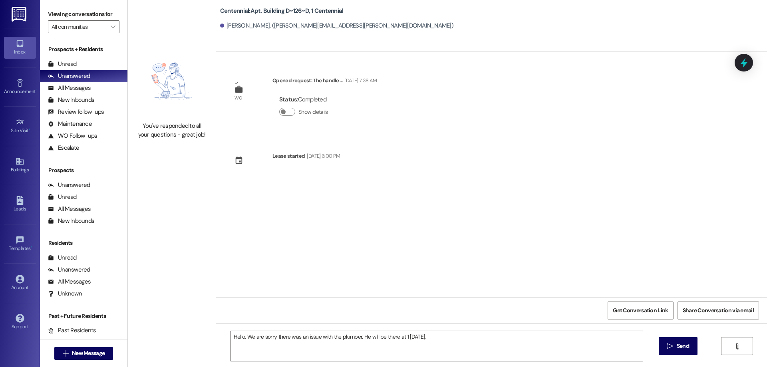
click at [54, 347] on button " New Message" at bounding box center [83, 353] width 59 height 13
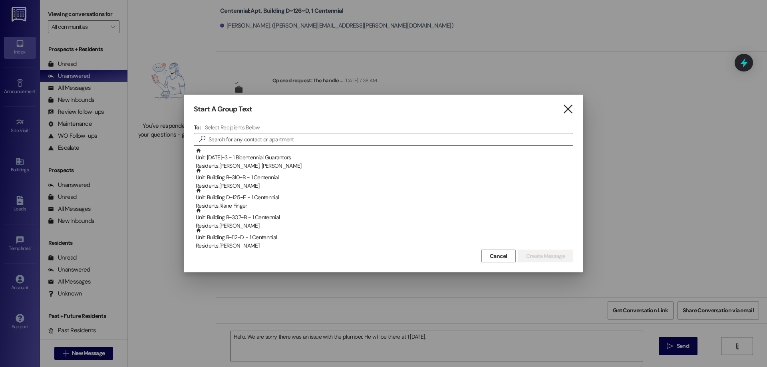
click at [564, 110] on icon "" at bounding box center [568, 109] width 11 height 8
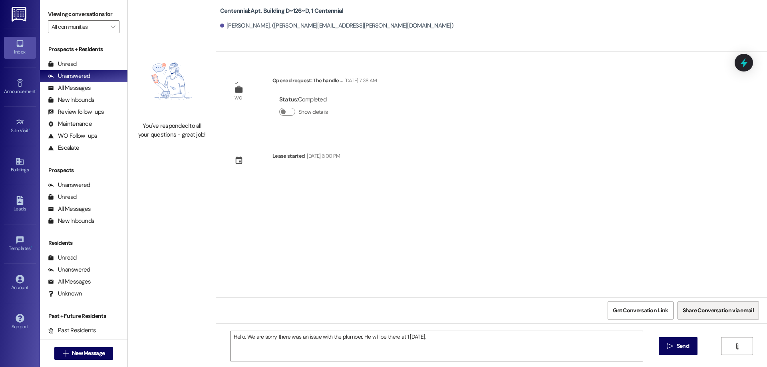
click at [695, 304] on span "Share Conversation via email" at bounding box center [718, 310] width 74 height 17
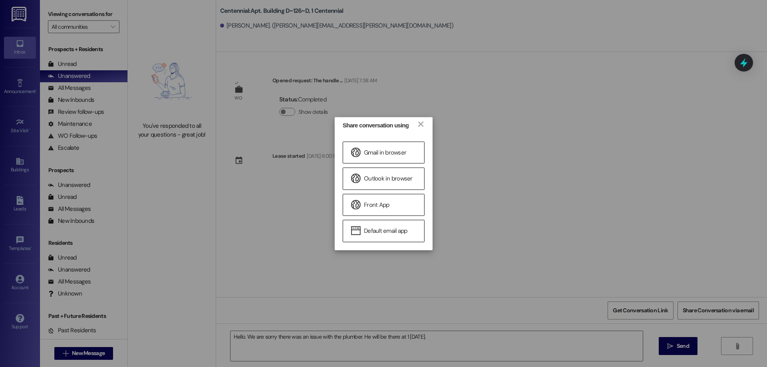
click at [425, 124] on div "Share conversation using ×" at bounding box center [384, 125] width 98 height 16
drag, startPoint x: 422, startPoint y: 125, endPoint x: 460, endPoint y: 125, distance: 38.4
click at [422, 125] on link "×" at bounding box center [421, 123] width 8 height 8
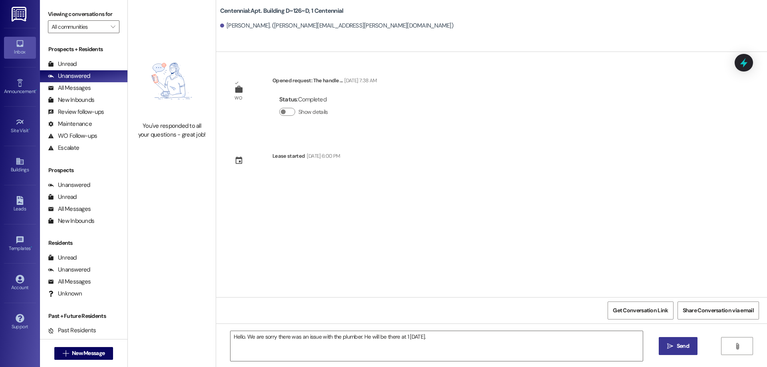
click at [695, 343] on button " Send" at bounding box center [678, 346] width 39 height 18
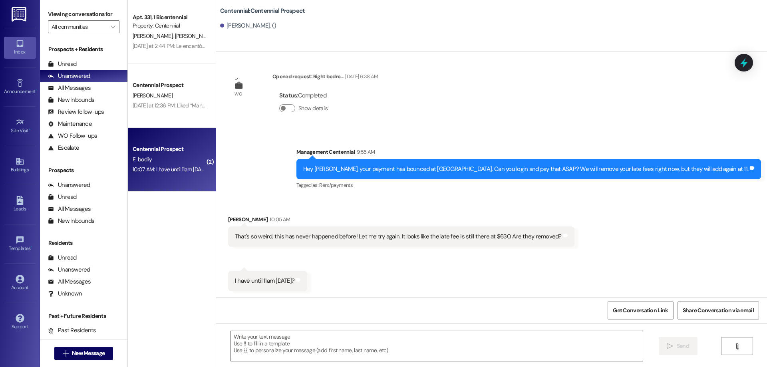
scroll to position [397, 0]
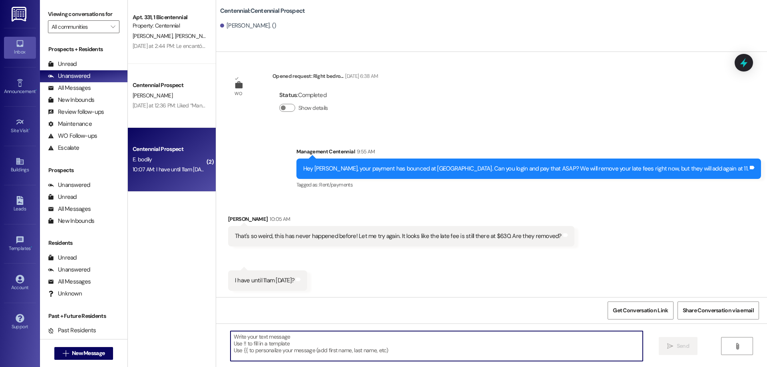
click at [289, 342] on textarea at bounding box center [437, 346] width 412 height 30
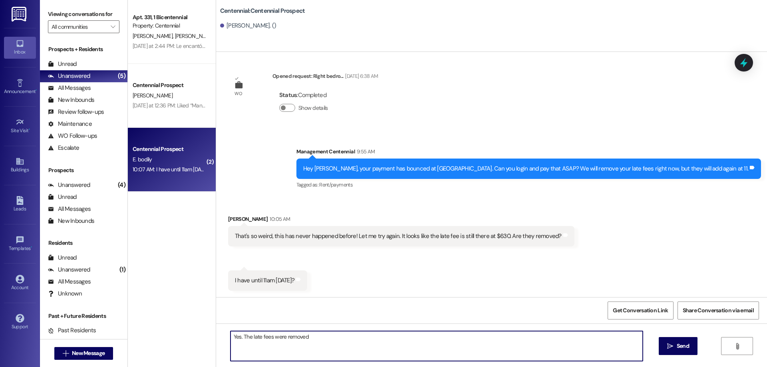
type textarea "Yes. The late fees were removed."
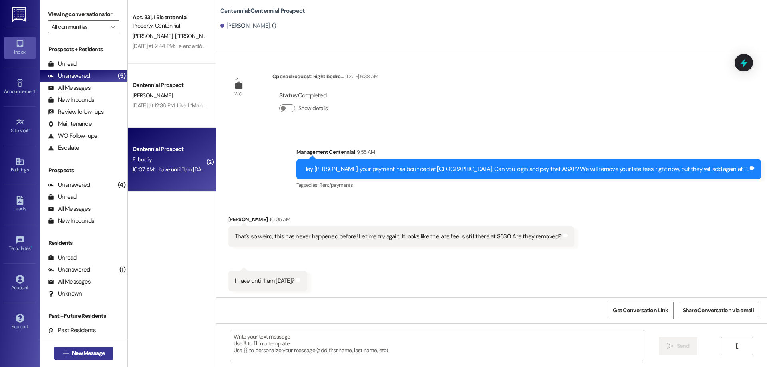
click at [80, 354] on span "New Message" at bounding box center [88, 353] width 33 height 8
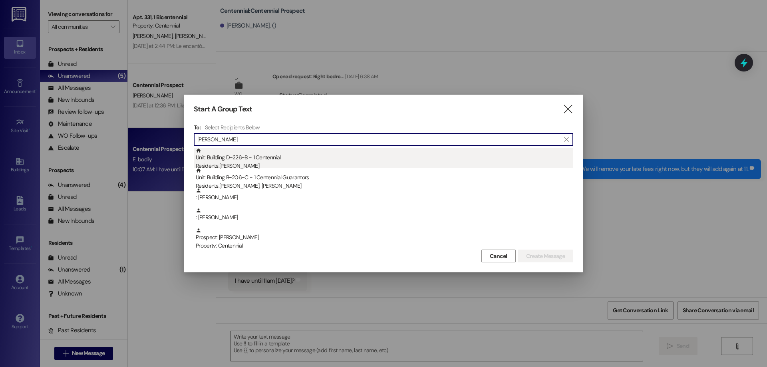
type input "[PERSON_NAME]"
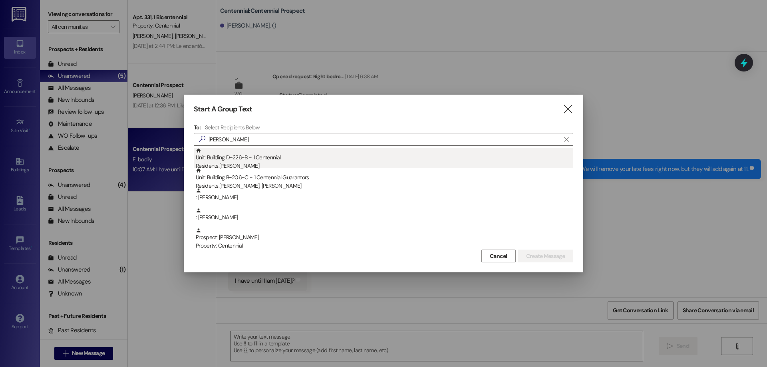
click at [270, 158] on div "Unit: Building D~226~B - 1 Centennial Residents: [PERSON_NAME]" at bounding box center [385, 159] width 378 height 23
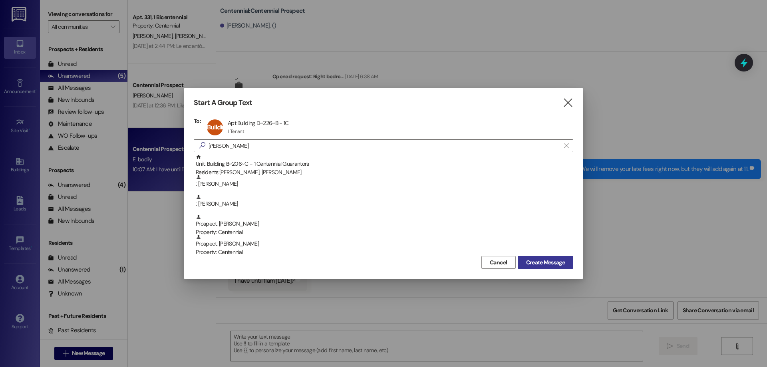
click at [523, 259] on button "Create Message" at bounding box center [546, 262] width 56 height 13
click at [529, 261] on span "Create Message" at bounding box center [545, 263] width 39 height 8
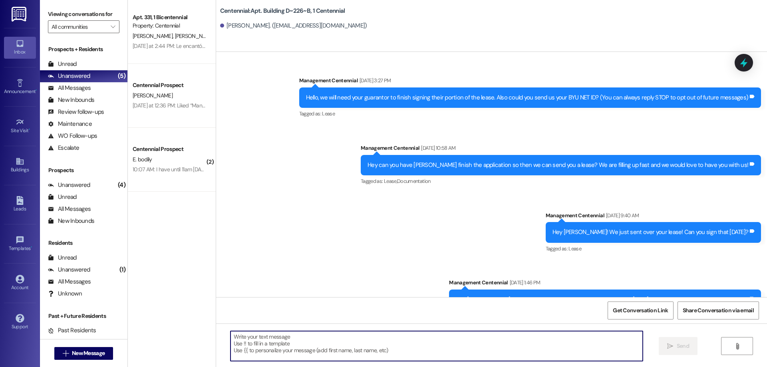
scroll to position [19901, 0]
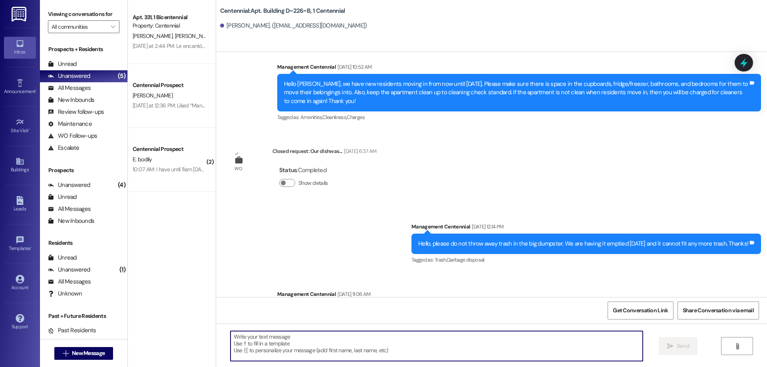
type textarea "Hello. We are sorry there was an issue with the plumber. He will be there at 1 …"
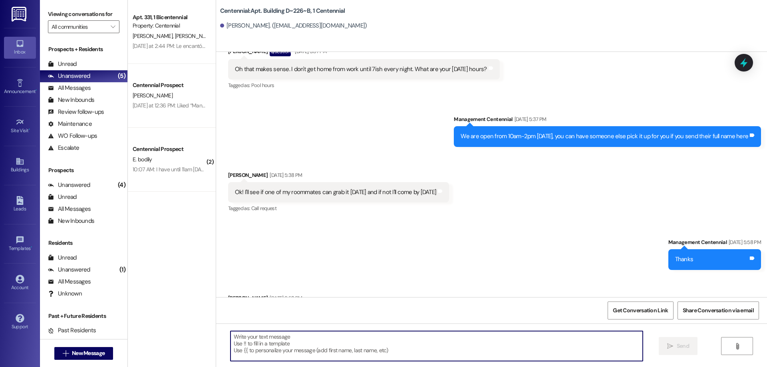
scroll to position [19199, 0]
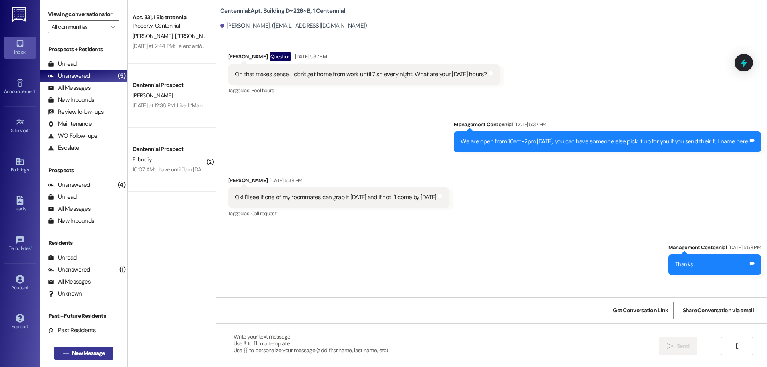
click at [79, 348] on button " New Message" at bounding box center [83, 353] width 59 height 13
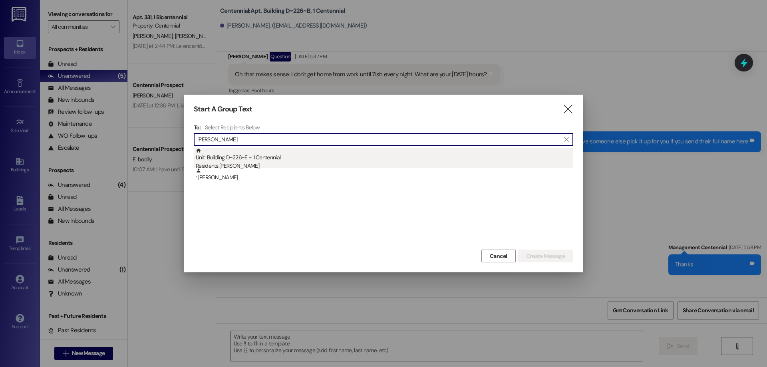
type input "[PERSON_NAME]"
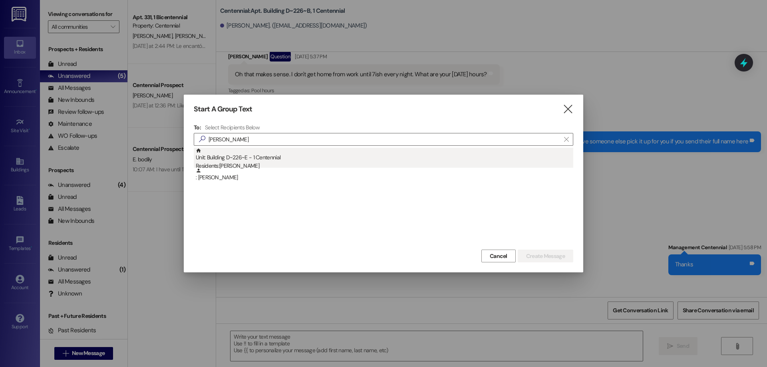
click at [237, 156] on div "Unit: Building D~226~E - 1 Centennial Residents: [PERSON_NAME]" at bounding box center [385, 159] width 378 height 23
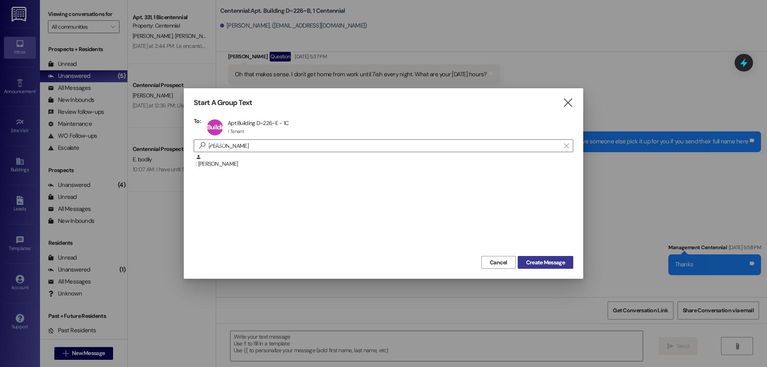
click at [543, 265] on span "Create Message" at bounding box center [545, 263] width 39 height 8
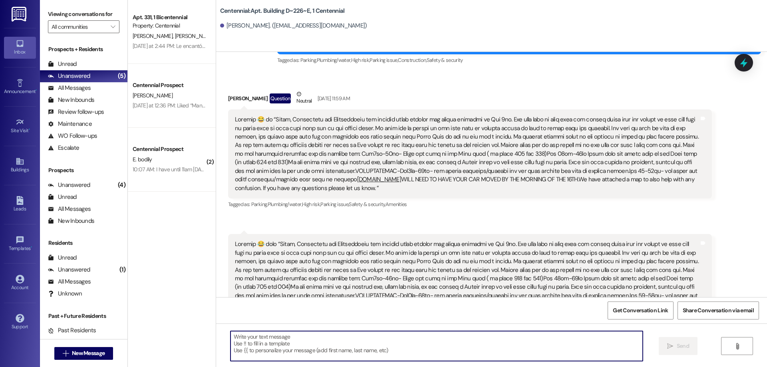
scroll to position [5602, 0]
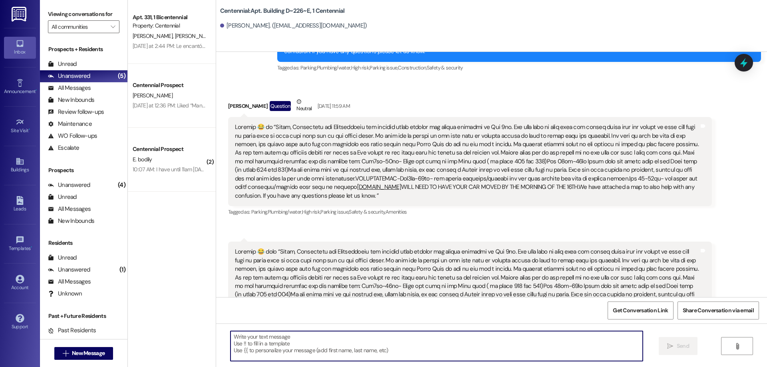
paste textarea "Hello. We are sorry there was an issue with the plumber. He will be there at 1 …"
type textarea "Hello. We are sorry there was an issue with the plumber. He will be there at 1 …"
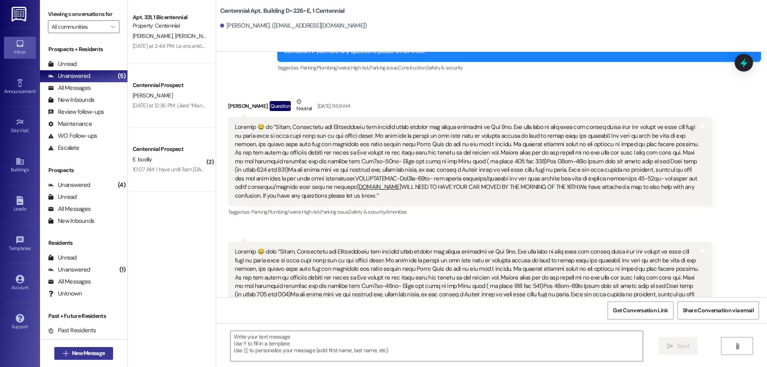
click at [86, 353] on span "New Message" at bounding box center [88, 353] width 33 height 8
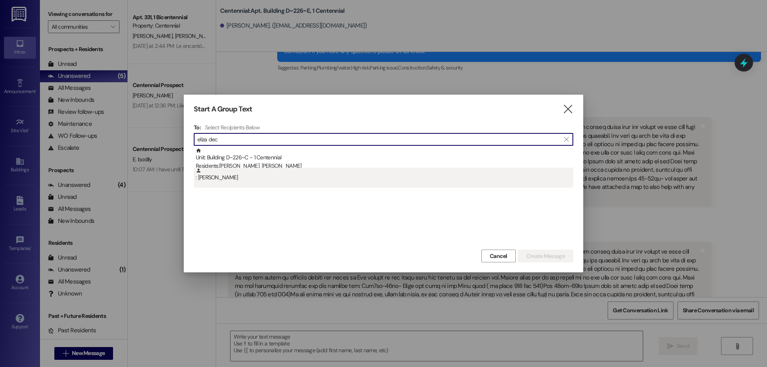
type input "eliza dec"
click at [272, 176] on div ": [PERSON_NAME]" at bounding box center [385, 175] width 378 height 14
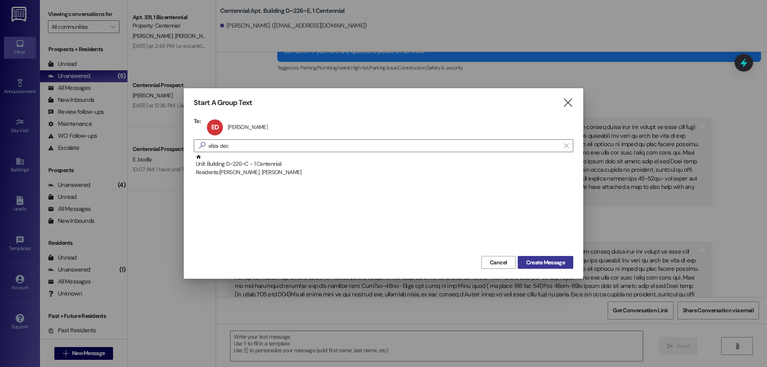
click at [536, 257] on button "Create Message" at bounding box center [546, 262] width 56 height 13
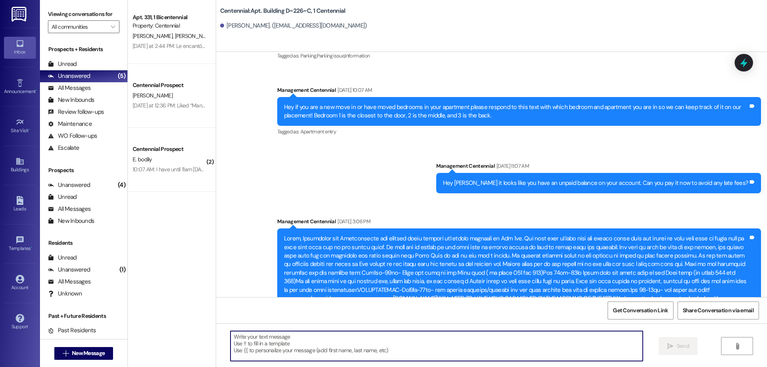
scroll to position [8056, 0]
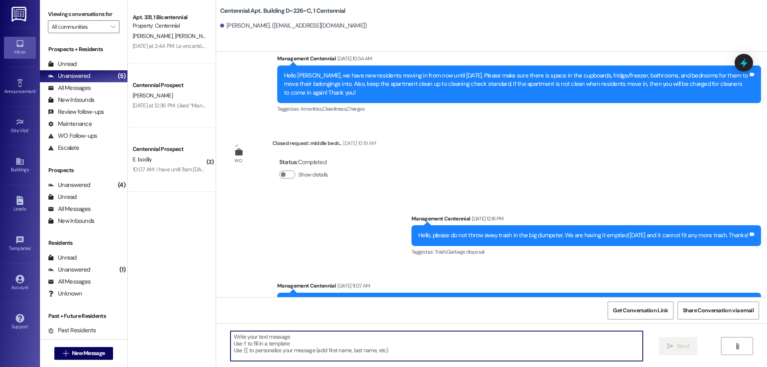
paste textarea "Hello. We are sorry there was an issue with the plumber. He will be there at 1 …"
type textarea "Hello. We are sorry there was an issue with the plumber. He will be there at 1 …"
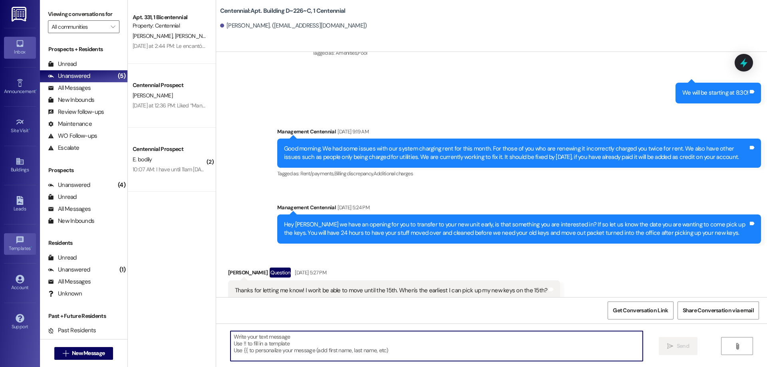
scroll to position [7339, 0]
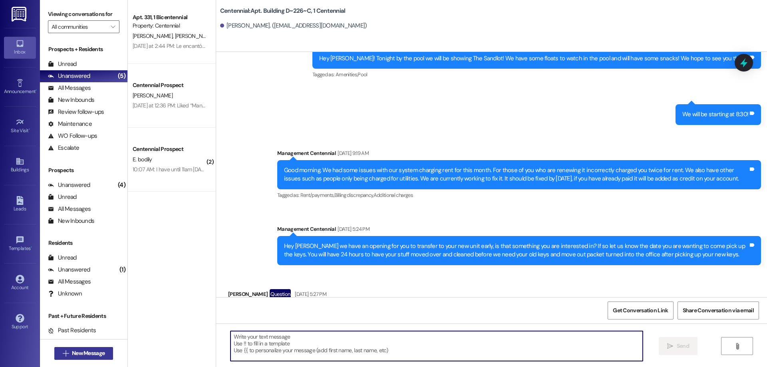
click at [66, 352] on span " New Message" at bounding box center [84, 353] width 46 height 8
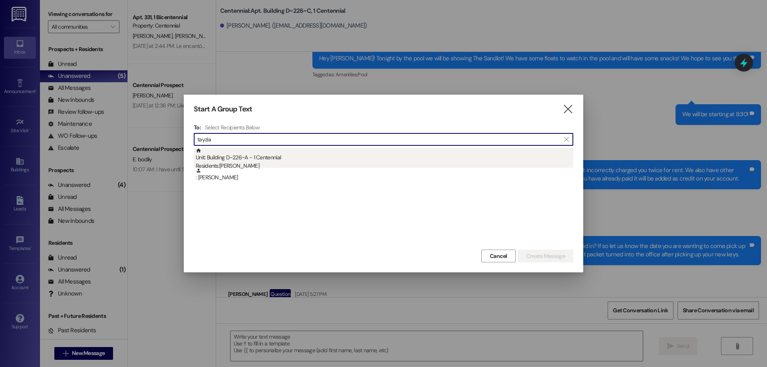
type input "tayzia"
click at [286, 157] on div "Unit: Building D~226~A - 1 Centennial Residents: [PERSON_NAME]" at bounding box center [385, 159] width 378 height 23
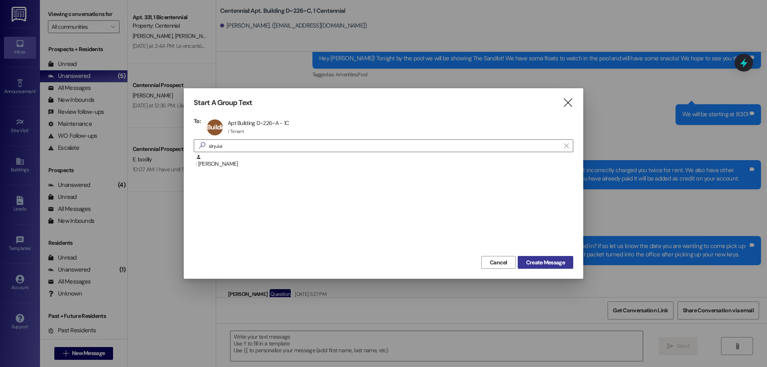
click at [558, 261] on span "Create Message" at bounding box center [545, 263] width 39 height 8
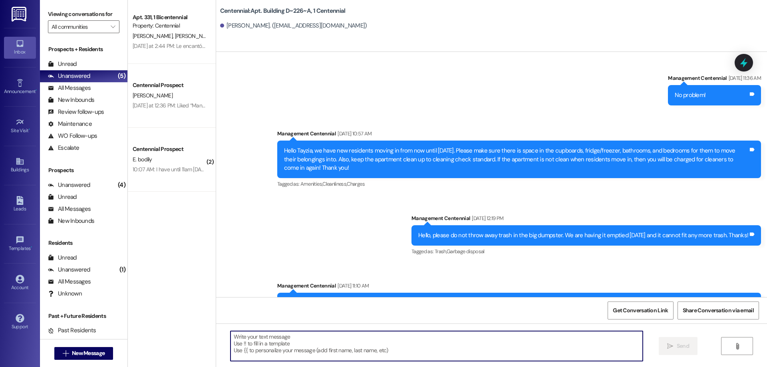
scroll to position [9469, 0]
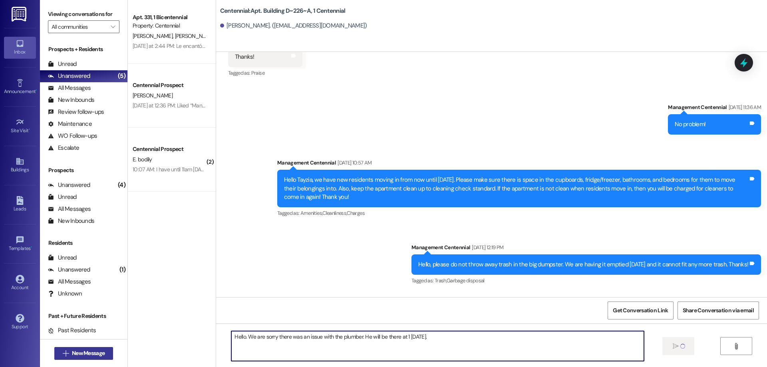
type textarea "Hello. We are sorry there was an issue with the plumber. He will be there at 1 …"
click at [89, 347] on button " New Message" at bounding box center [83, 353] width 59 height 13
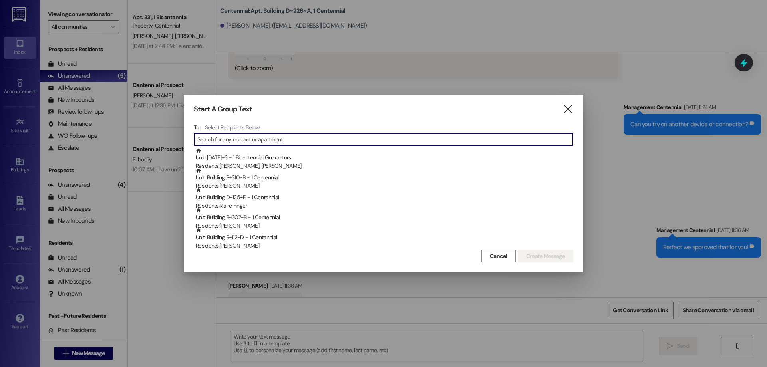
scroll to position [9214, 0]
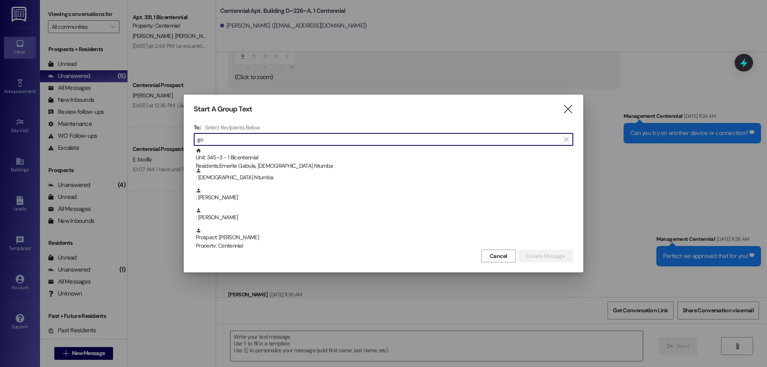
type input "g"
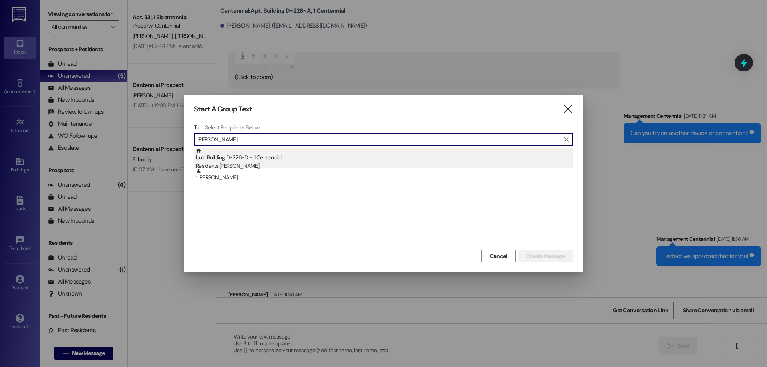
type input "[PERSON_NAME]"
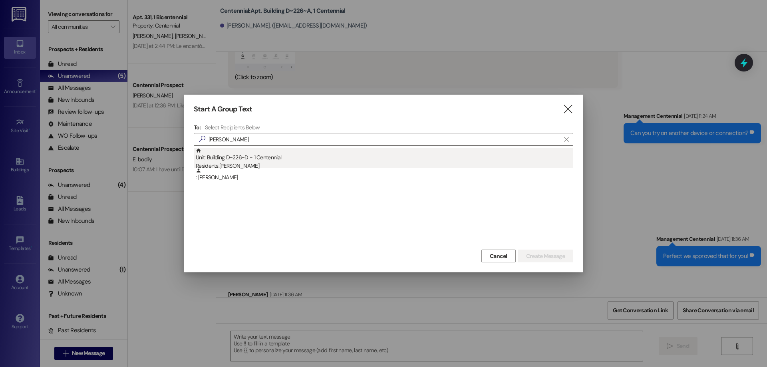
click at [336, 165] on div "Residents: [PERSON_NAME]" at bounding box center [385, 166] width 378 height 8
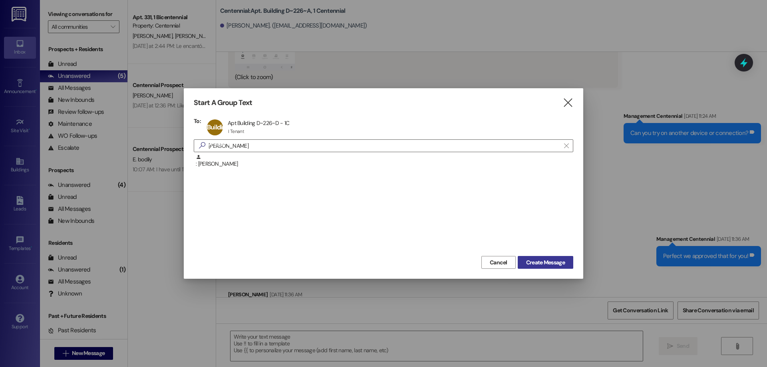
click at [530, 260] on span "Create Message" at bounding box center [545, 263] width 39 height 8
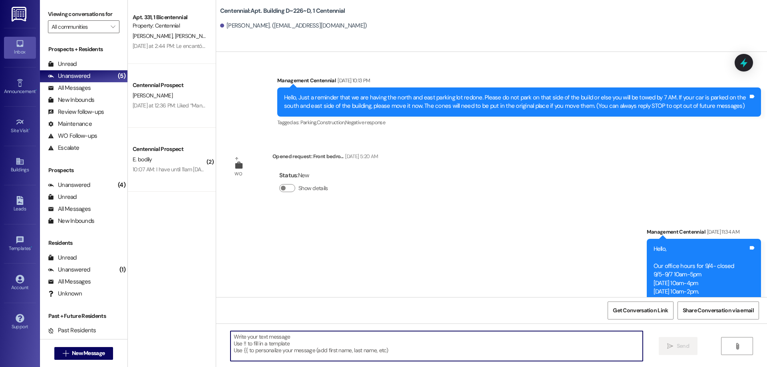
scroll to position [18746, 0]
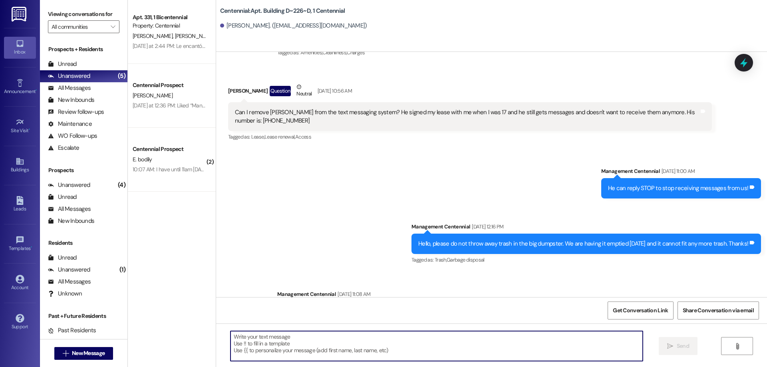
paste textarea "Hello. We are sorry there was an issue with the plumber. He will be there at 1 …"
type textarea "Hello. We are sorry there was an issue with the plumber. He will be there at 1 …"
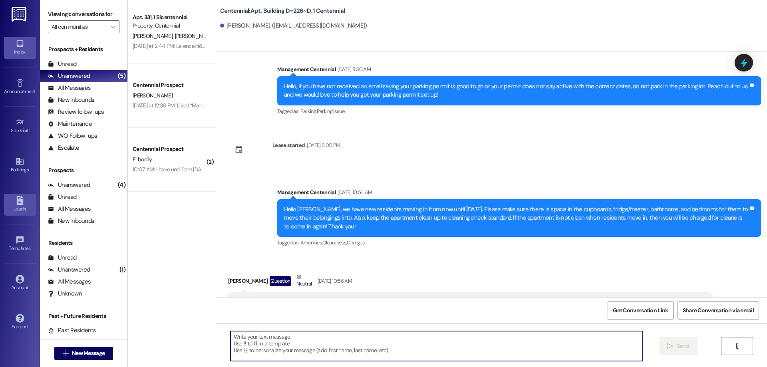
scroll to position [18546, 0]
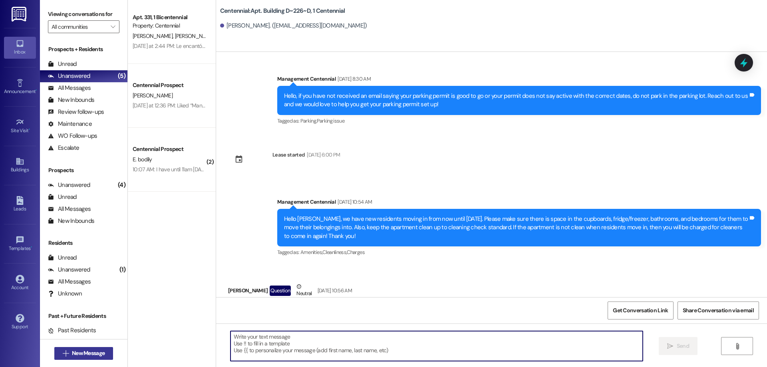
click at [91, 348] on button " New Message" at bounding box center [83, 353] width 59 height 13
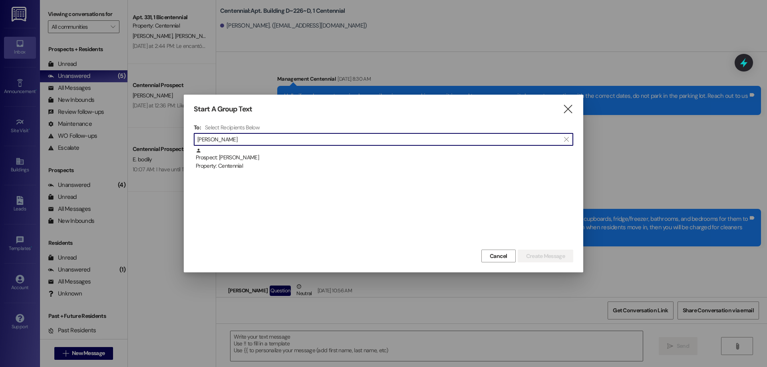
click at [243, 138] on input "[PERSON_NAME]" at bounding box center [378, 139] width 363 height 11
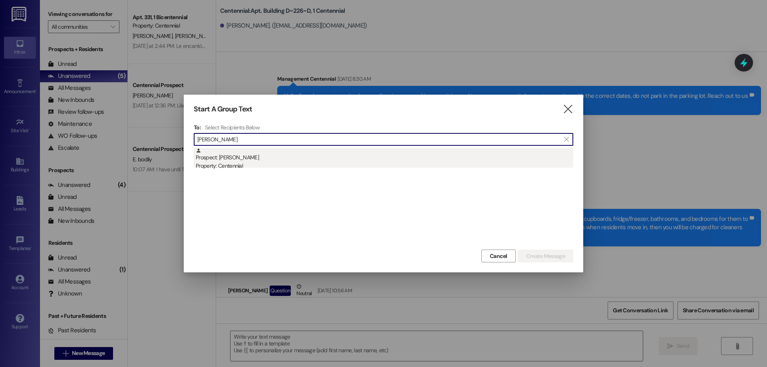
type input "[PERSON_NAME]"
click at [235, 167] on div "Property: Centennial" at bounding box center [385, 166] width 378 height 8
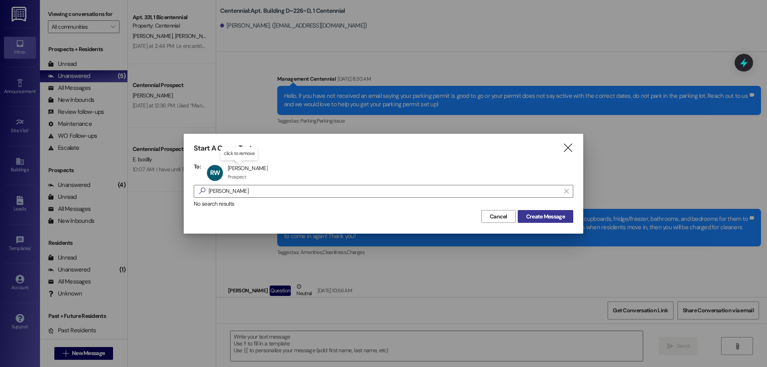
click at [550, 215] on span "Create Message" at bounding box center [545, 217] width 39 height 8
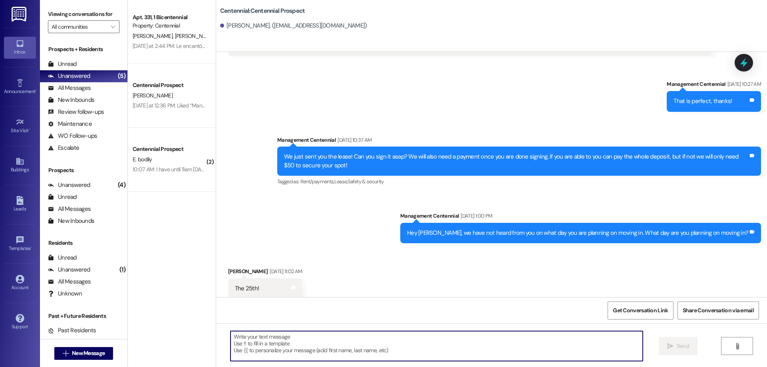
scroll to position [855, 0]
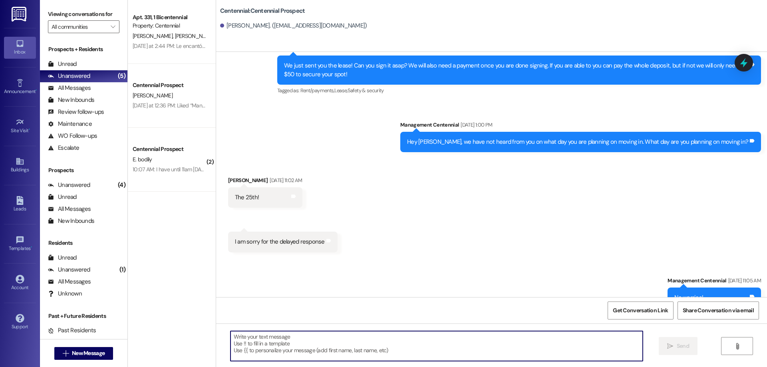
paste textarea "Hello. We are sorry there was an issue with the plumber. He will be there at 1 …"
type textarea "Hello. We are sorry there was an issue with the plumber. He will be there at 1 …"
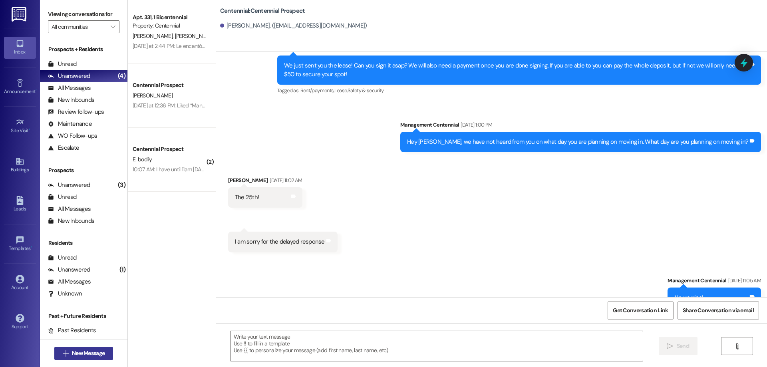
click at [72, 352] on span "New Message" at bounding box center [88, 353] width 33 height 8
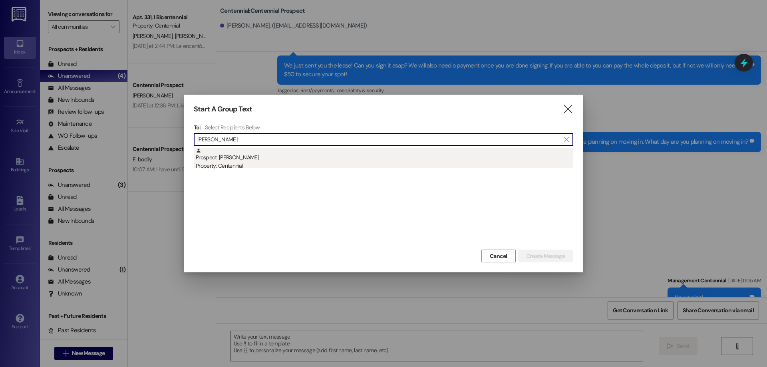
type input "[PERSON_NAME]"
click at [279, 163] on div "Property: Centennial" at bounding box center [385, 166] width 378 height 8
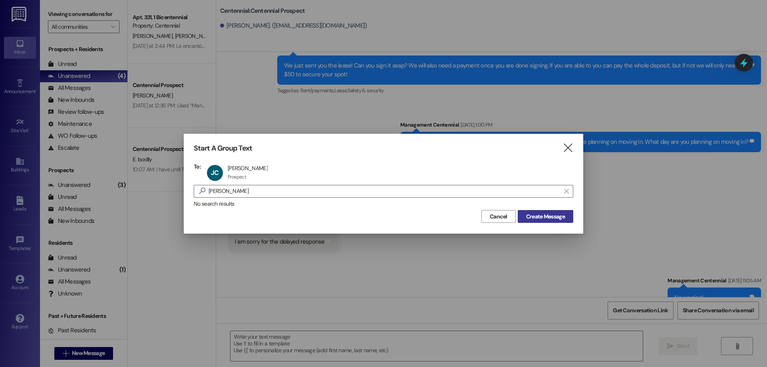
click at [526, 215] on span "Create Message" at bounding box center [545, 217] width 39 height 8
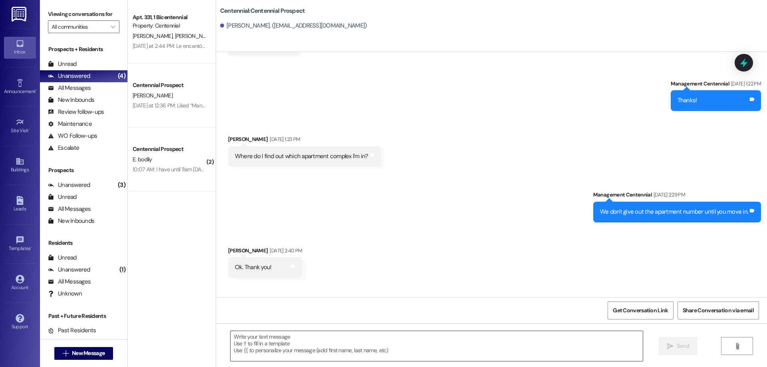
scroll to position [450, 0]
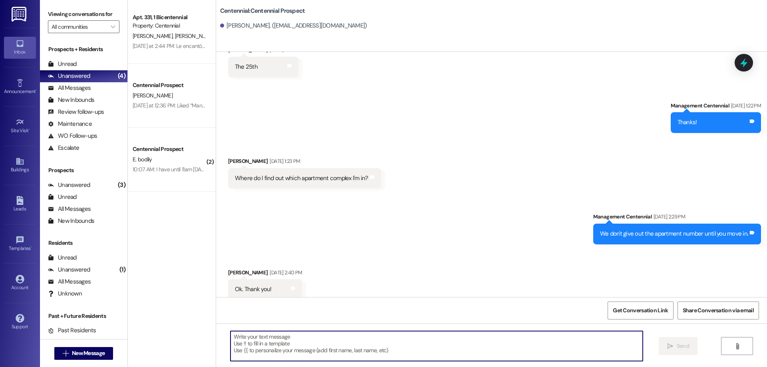
paste textarea "Hello. We are sorry there was an issue with the plumber. He will be there at 1 …"
type textarea "Hello. We are sorry there was an issue with the plumber. He will be there at 1 …"
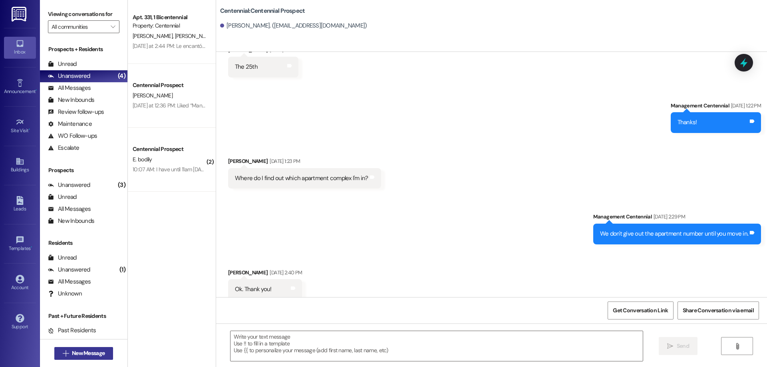
click at [76, 351] on span "New Message" at bounding box center [88, 353] width 33 height 8
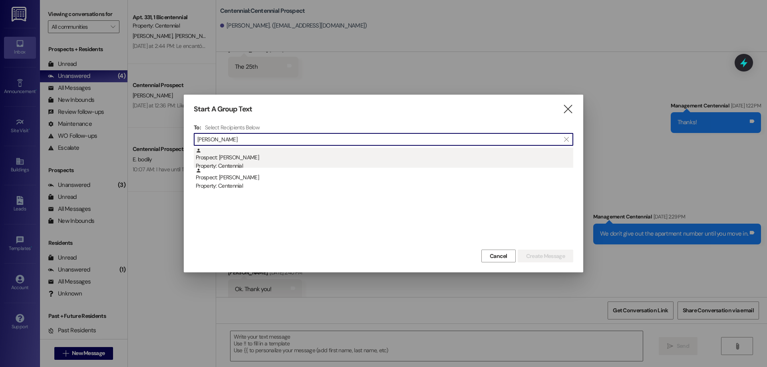
type input "[PERSON_NAME]"
click at [253, 161] on div "Prospect: [PERSON_NAME] Property: Centennial" at bounding box center [385, 159] width 378 height 23
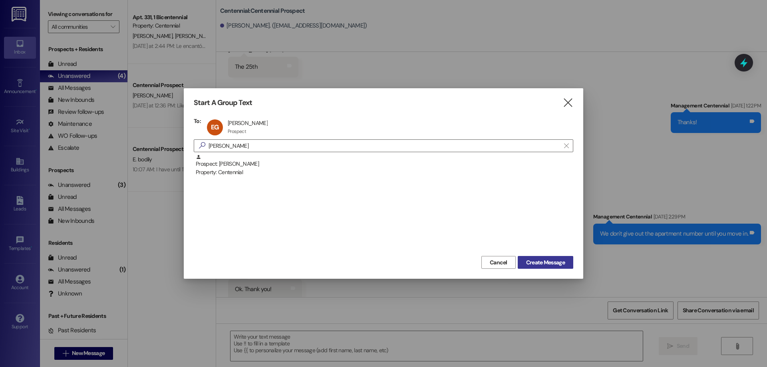
click at [544, 267] on button "Create Message" at bounding box center [546, 262] width 56 height 13
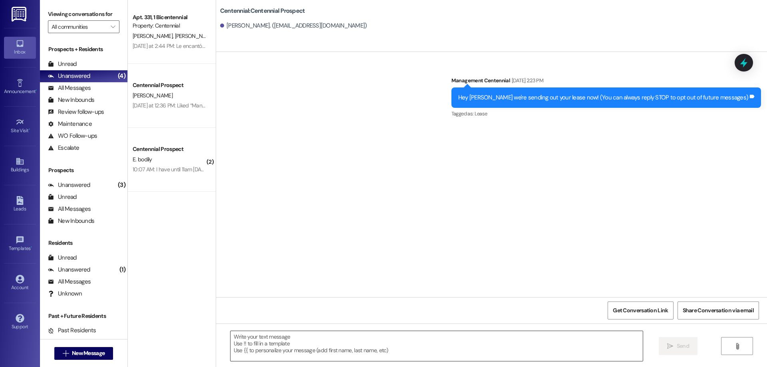
scroll to position [0, 0]
click at [384, 348] on textarea at bounding box center [437, 346] width 412 height 30
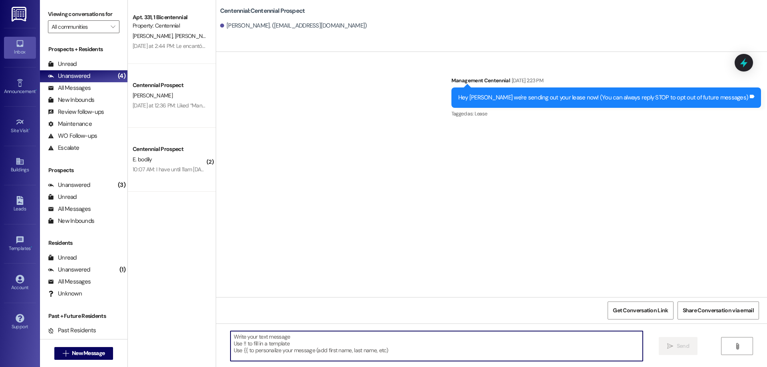
paste textarea "Hello. We are sorry there was an issue with the plumber. He will be there at 1 …"
type textarea "Hello. We are sorry there was an issue with the plumber. He will be there at 1 …"
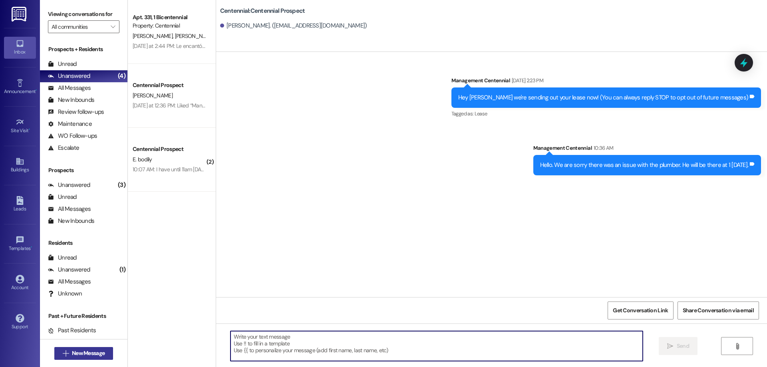
click at [64, 353] on icon "" at bounding box center [66, 353] width 6 height 6
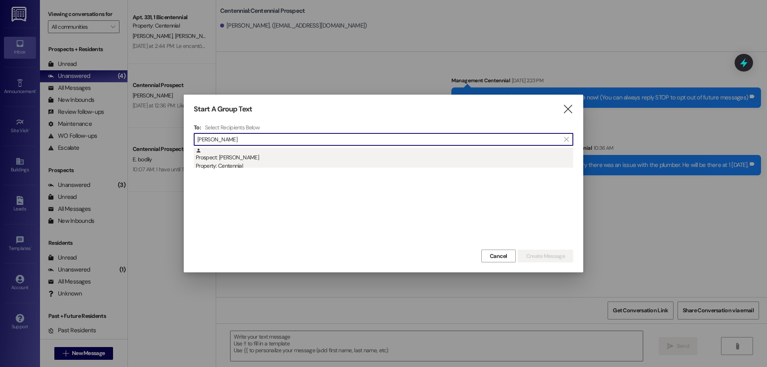
type input "[PERSON_NAME]"
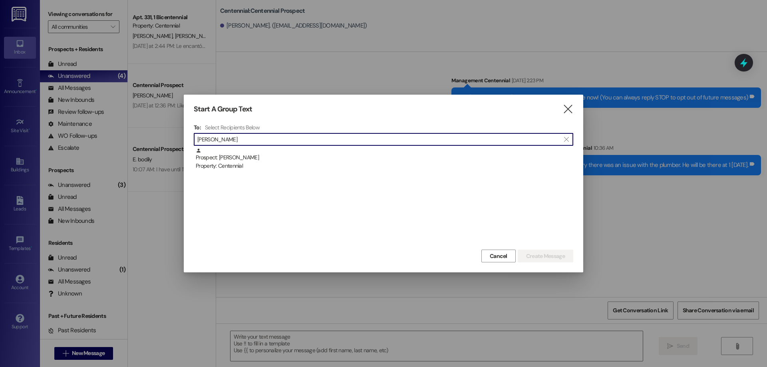
drag, startPoint x: 240, startPoint y: 161, endPoint x: 251, endPoint y: 161, distance: 11.2
click at [240, 161] on div "Prospect: [PERSON_NAME] Property: Centennial" at bounding box center [385, 159] width 378 height 23
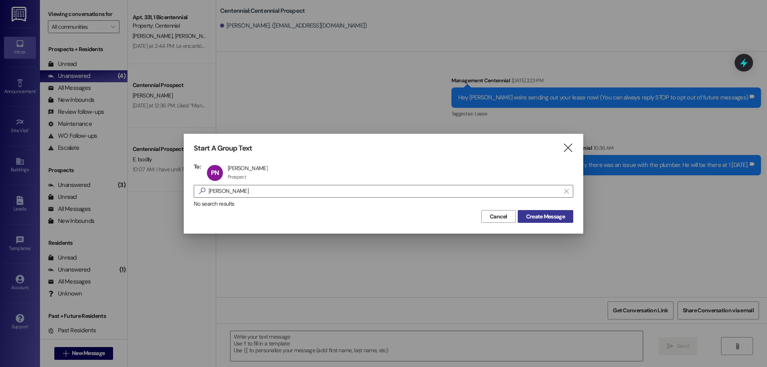
click at [528, 215] on span "Create Message" at bounding box center [545, 217] width 39 height 8
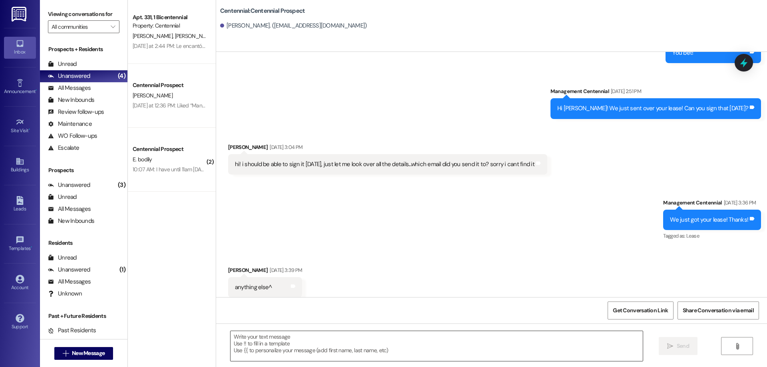
scroll to position [364, 0]
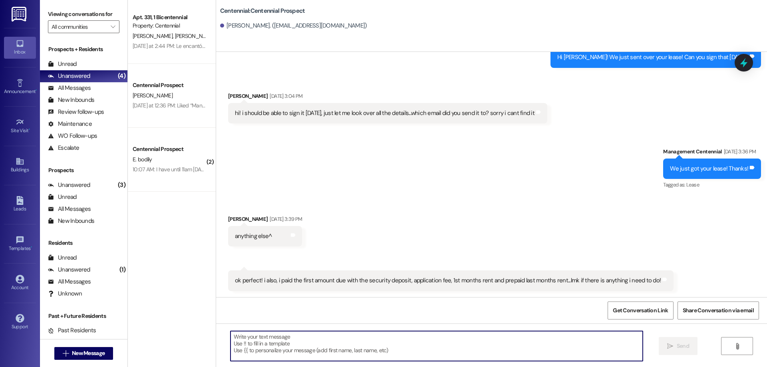
paste textarea "Hello. We are sorry there was an issue with the plumber. He will be there at 1 …"
type textarea "Hello. We are sorry there was an issue with the plumber. He will be there at 1 …"
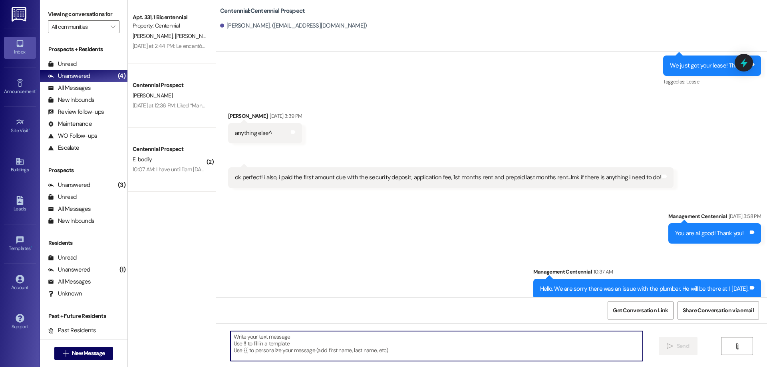
scroll to position [476, 0]
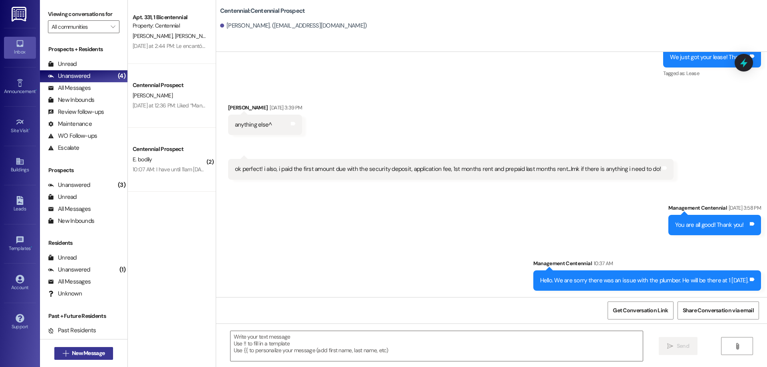
click at [66, 347] on button " New Message" at bounding box center [83, 353] width 59 height 13
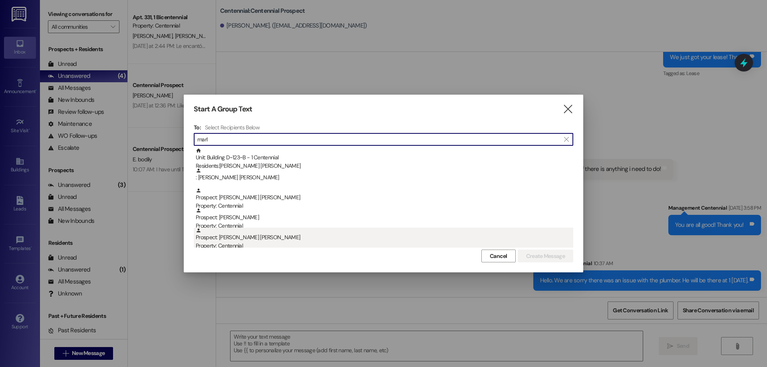
type input "marl"
click at [282, 240] on div "Prospect: [PERSON_NAME] [PERSON_NAME] Property: Centennial" at bounding box center [385, 239] width 378 height 23
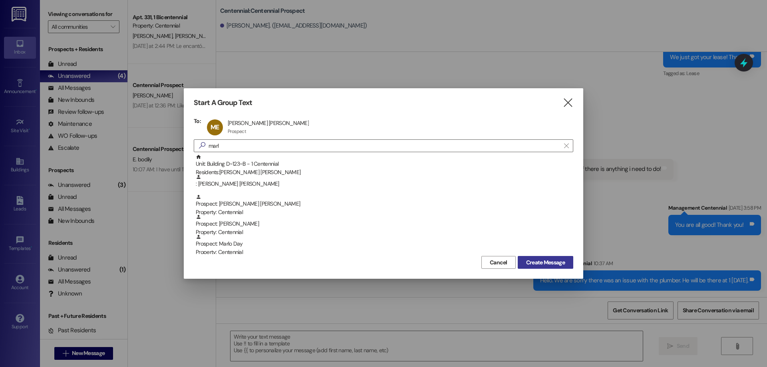
click at [537, 263] on span "Create Message" at bounding box center [545, 263] width 39 height 8
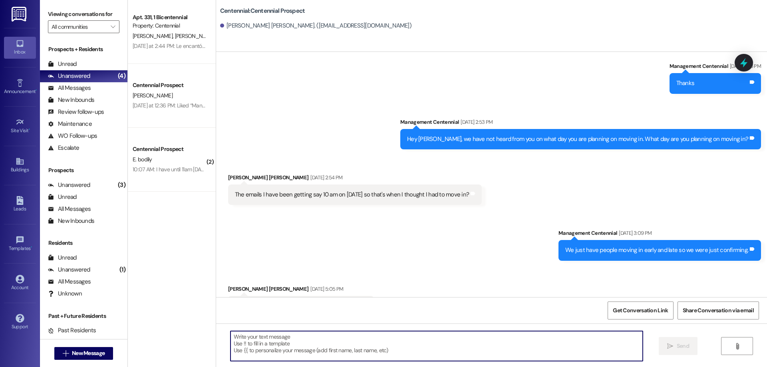
paste textarea "Hello. We are sorry there was an issue with the plumber. He will be there at 1 …"
type textarea "Hello. We are sorry there was an issue with the plumber. He will be there at 1 …"
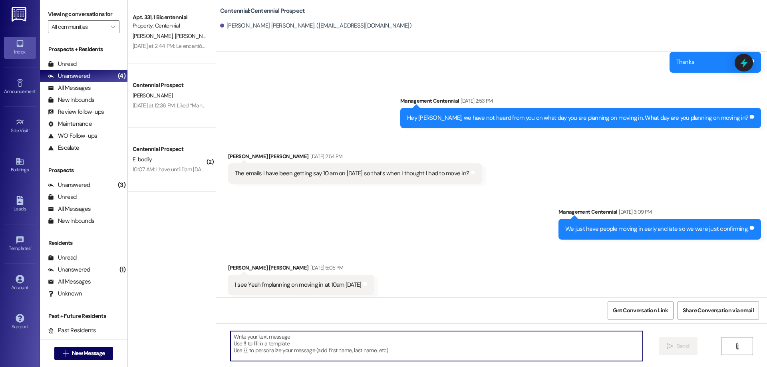
scroll to position [2701, 0]
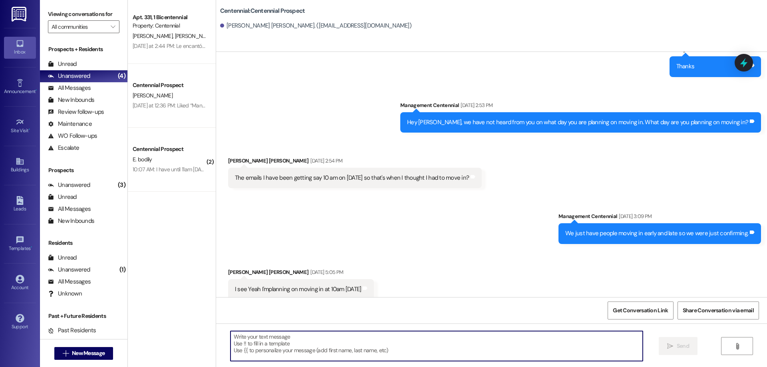
click at [415, 256] on div "Received via SMS [PERSON_NAME] [PERSON_NAME] [DATE] 5:05 PM I see Yeah I'mplann…" at bounding box center [491, 278] width 551 height 56
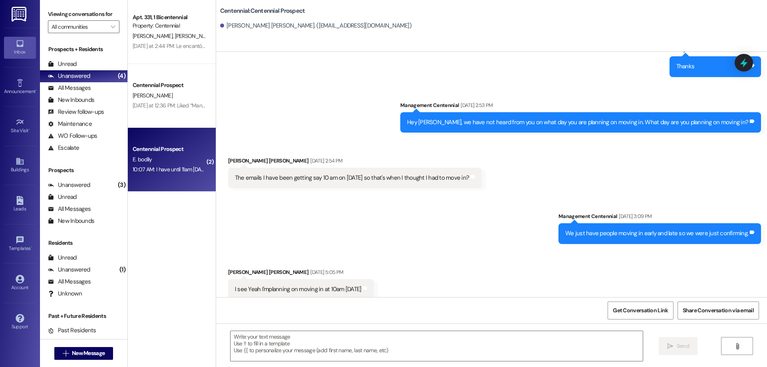
click at [150, 162] on div "E. bodily" at bounding box center [170, 160] width 76 height 10
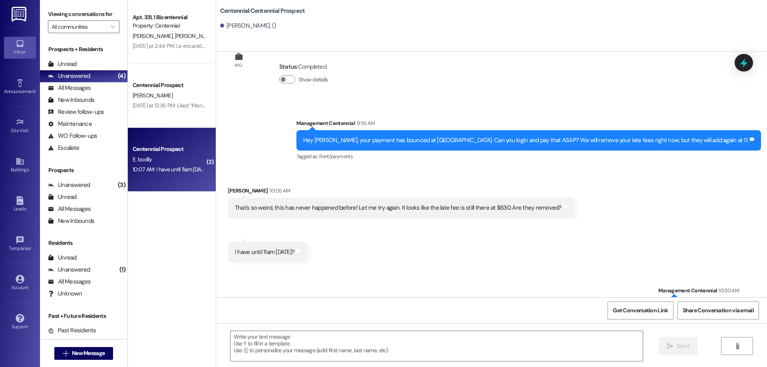
scroll to position [453, 0]
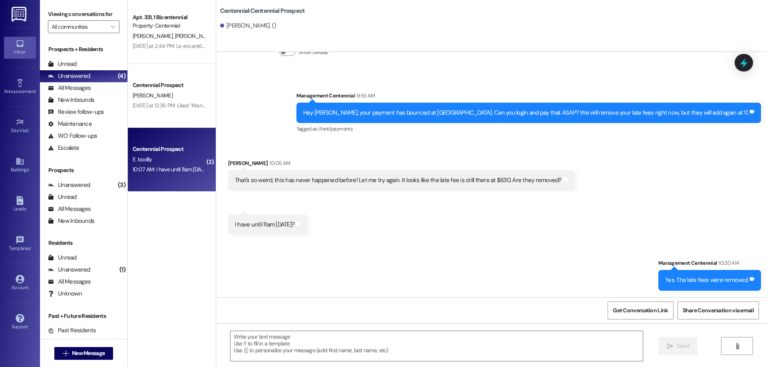
click at [278, 363] on div " Send " at bounding box center [491, 354] width 551 height 60
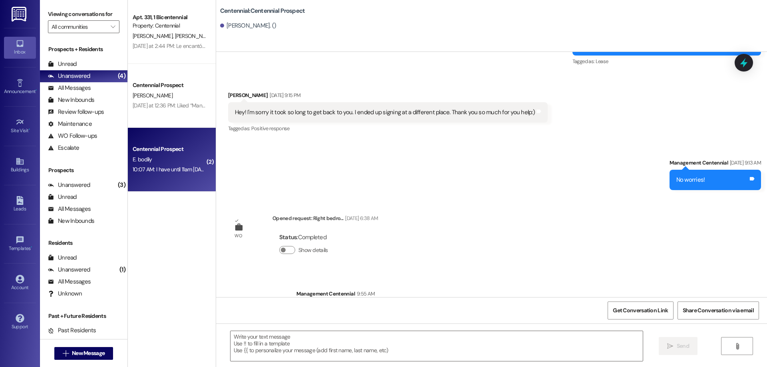
scroll to position [253, 0]
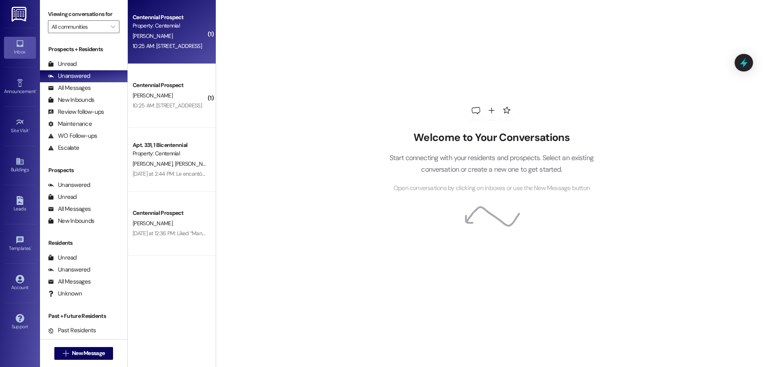
click at [156, 26] on div "Property: Centennial" at bounding box center [170, 26] width 74 height 8
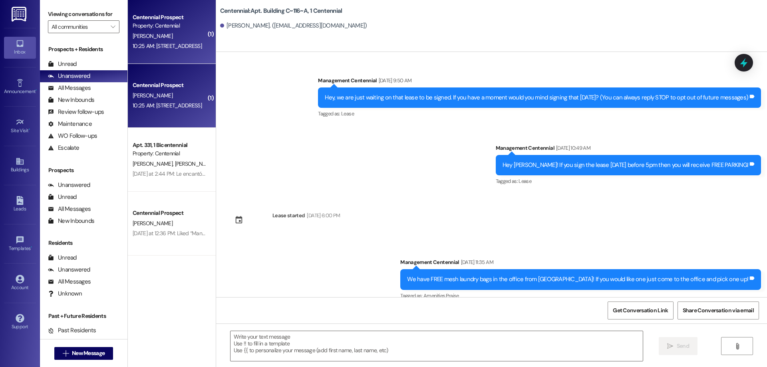
scroll to position [7344, 0]
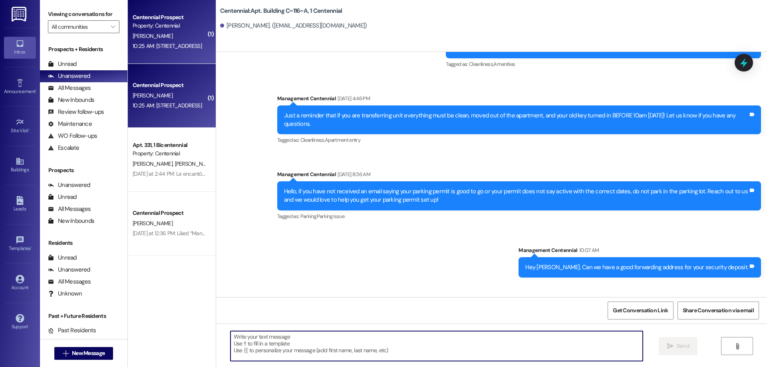
click at [275, 336] on textarea at bounding box center [437, 346] width 412 height 30
click at [269, 352] on textarea at bounding box center [437, 346] width 412 height 30
type textarea "Thank you!"
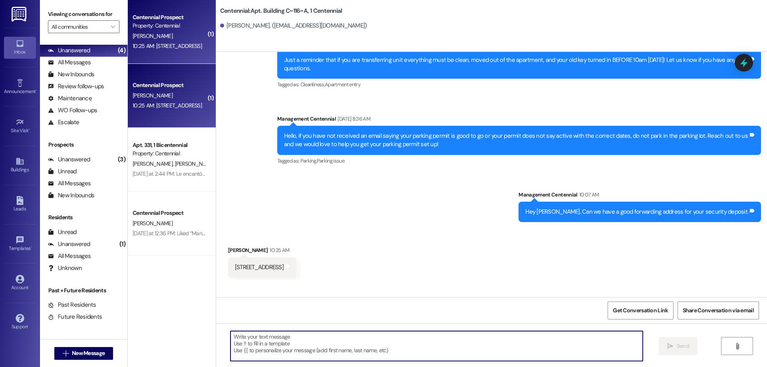
scroll to position [0, 0]
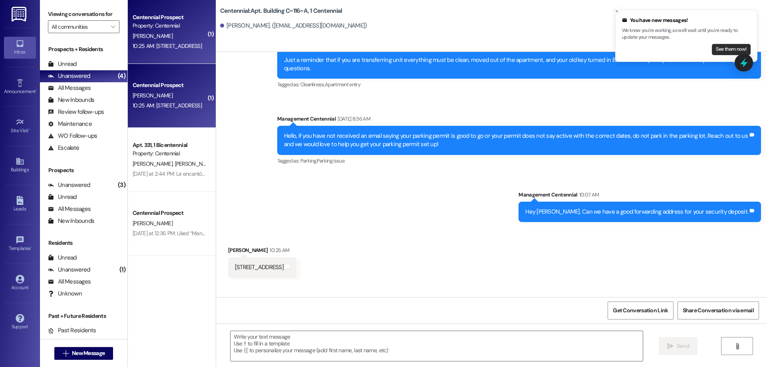
click at [727, 46] on button "See them now!" at bounding box center [731, 49] width 39 height 11
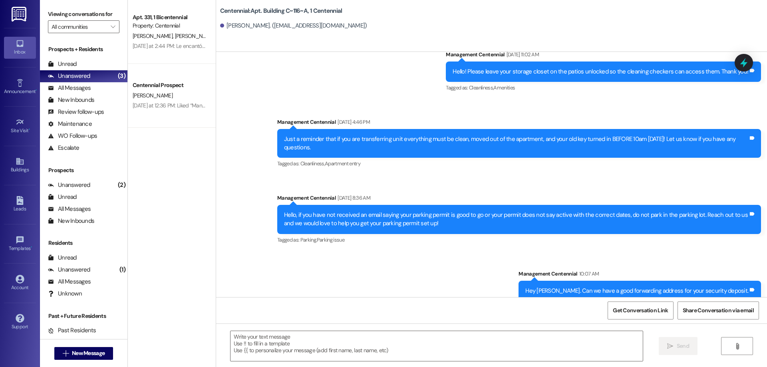
scroll to position [7399, 0]
